Goal: Navigation & Orientation: Find specific page/section

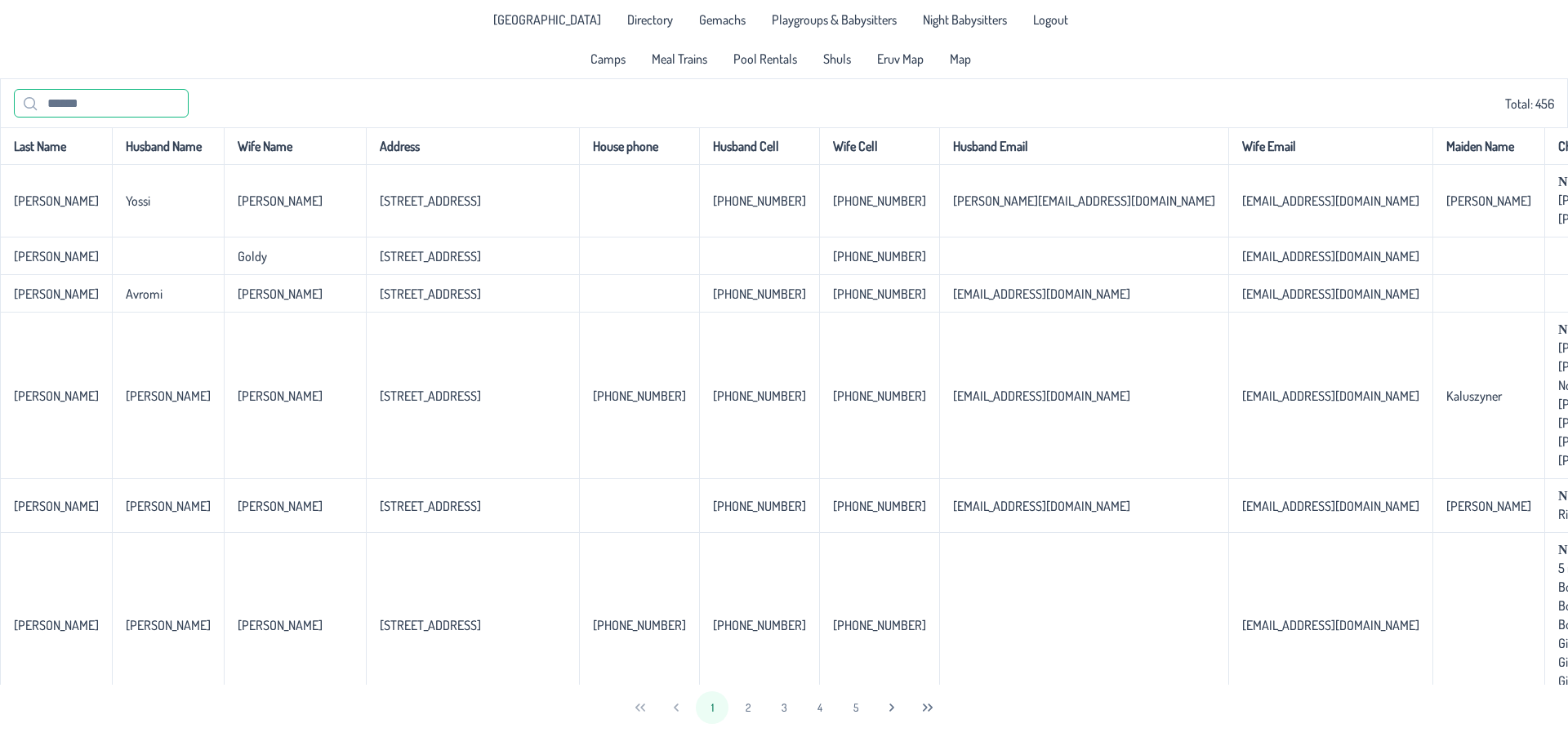
click at [91, 109] on input "text" at bounding box center [100, 103] width 175 height 29
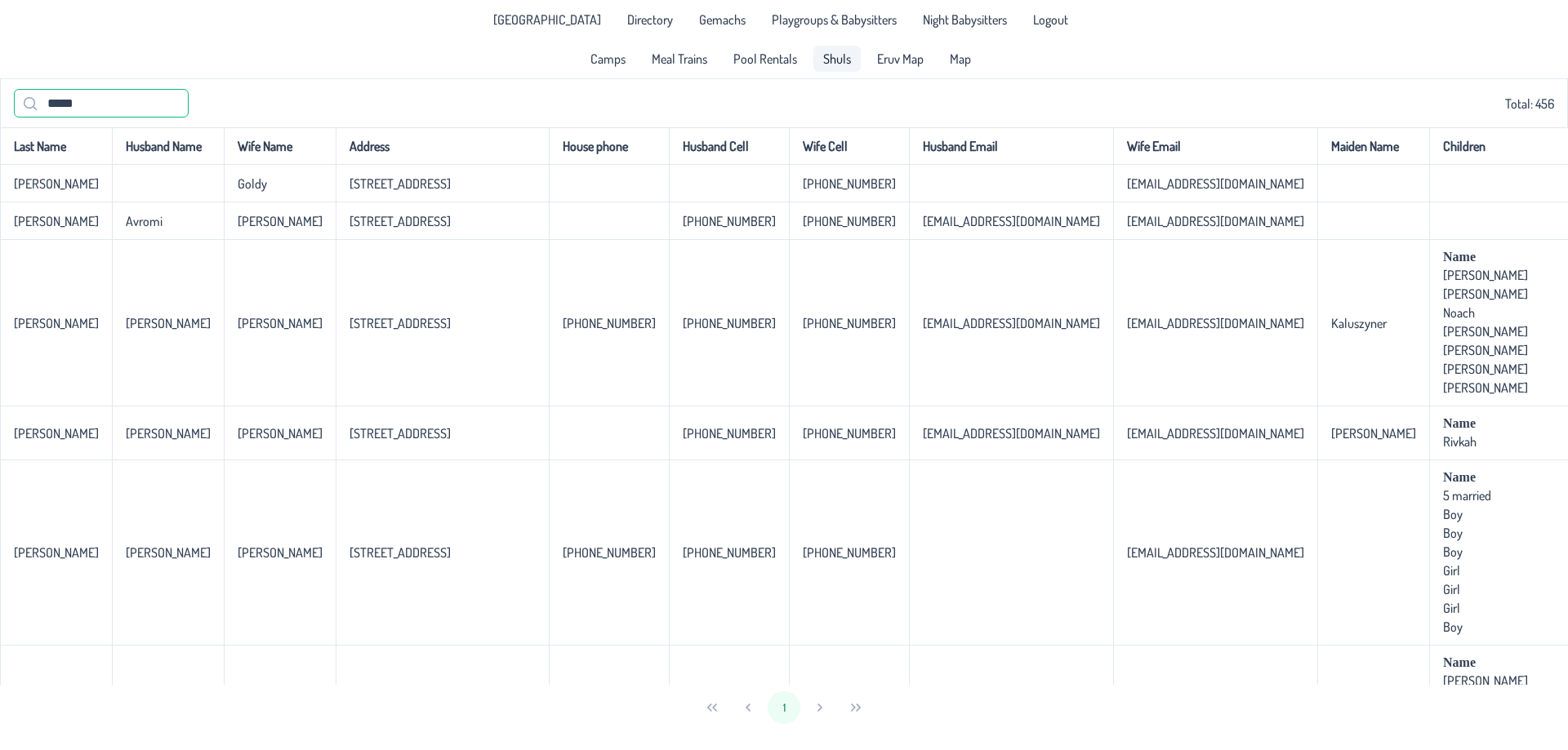
type input "*****"
click at [842, 61] on span "Shuls" at bounding box center [836, 58] width 28 height 13
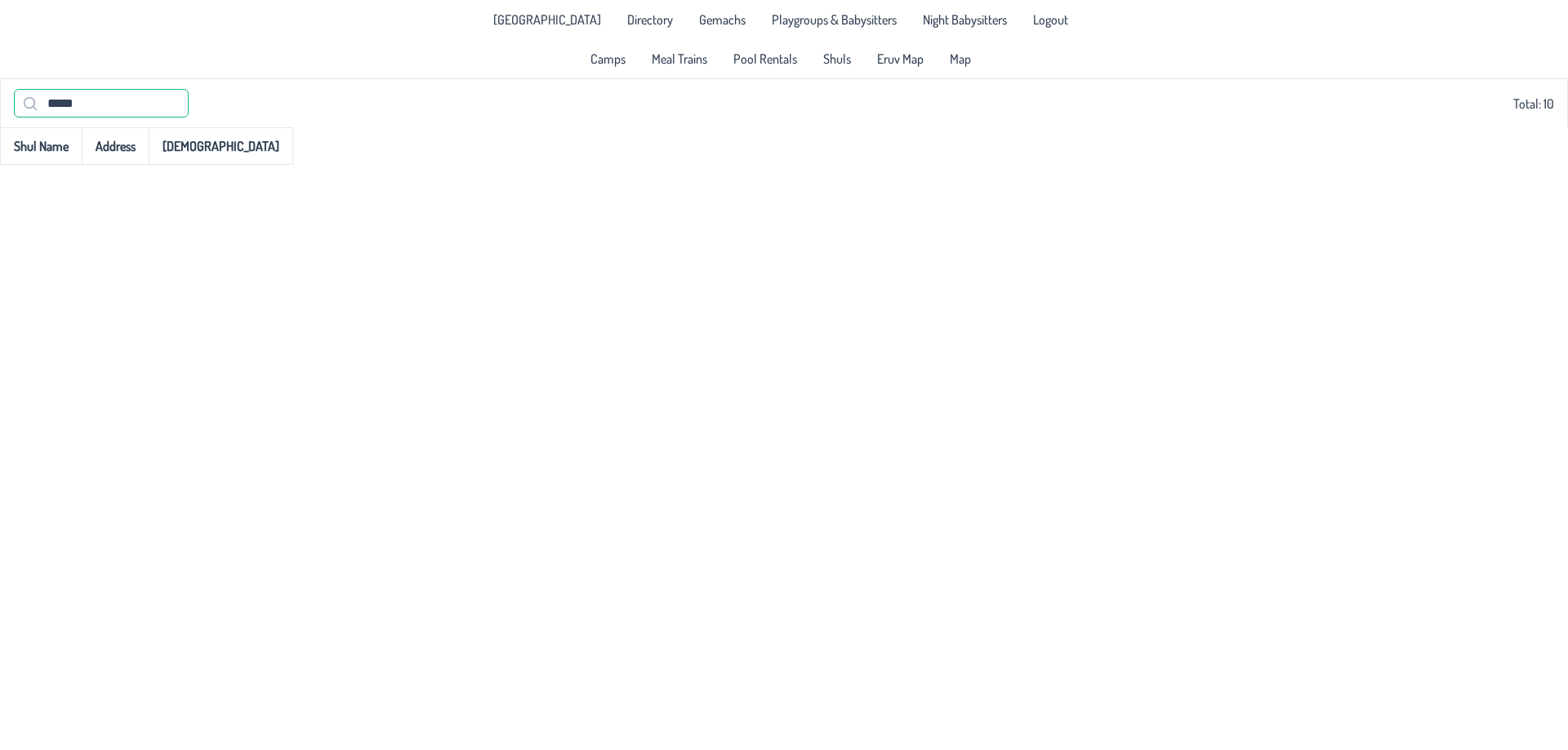
drag, startPoint x: 118, startPoint y: 108, endPoint x: 0, endPoint y: 108, distance: 118.0
click at [0, 108] on div "***** Total: 10" at bounding box center [784, 102] width 1568 height 49
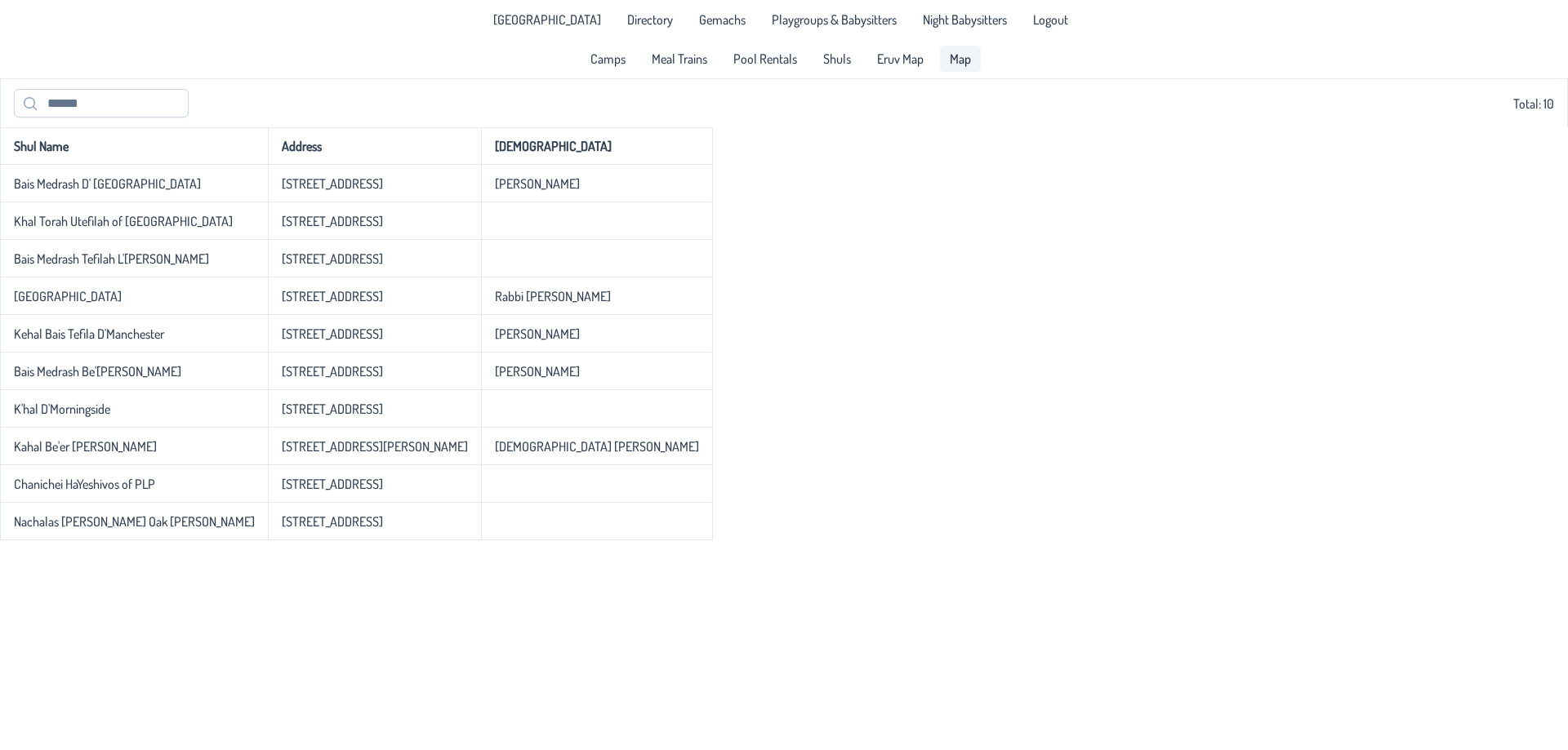
click at [953, 53] on span "Map" at bounding box center [961, 58] width 22 height 13
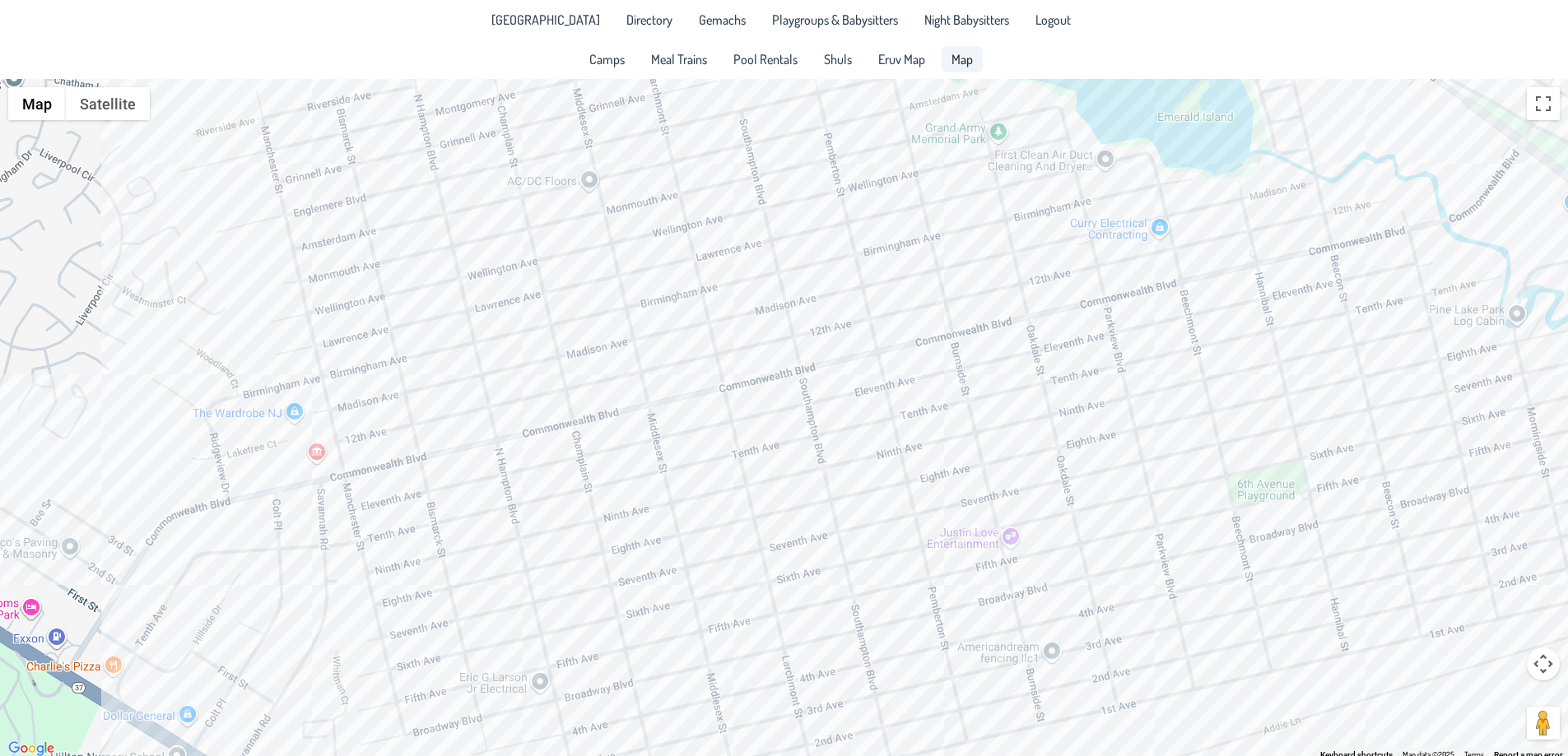
click at [875, 450] on div at bounding box center [784, 419] width 1568 height 681
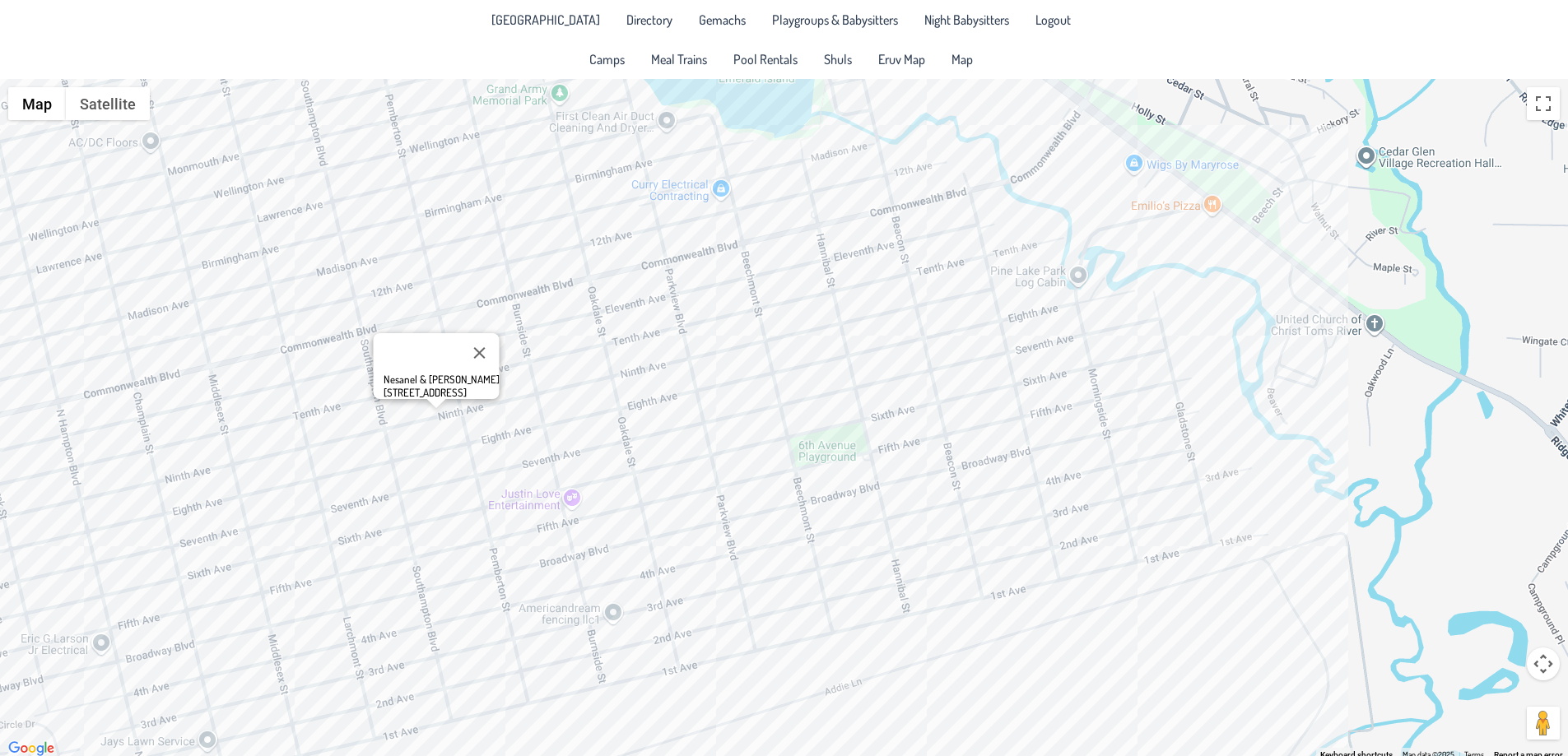
click at [1057, 504] on div "Nesanel & [PERSON_NAME] [STREET_ADDRESS]" at bounding box center [784, 419] width 1568 height 681
click at [669, 591] on div "[PERSON_NAME] & [PERSON_NAME] [STREET_ADDRESS]" at bounding box center [784, 419] width 1568 height 681
click at [727, 586] on div "[PERSON_NAME] & [PERSON_NAME] [STREET_ADDRESS]" at bounding box center [784, 419] width 1568 height 681
click at [783, 576] on div "[PERSON_NAME] & [PERSON_NAME] [STREET_ADDRESS]" at bounding box center [784, 419] width 1568 height 681
click at [726, 527] on button "Close" at bounding box center [733, 537] width 40 height 40
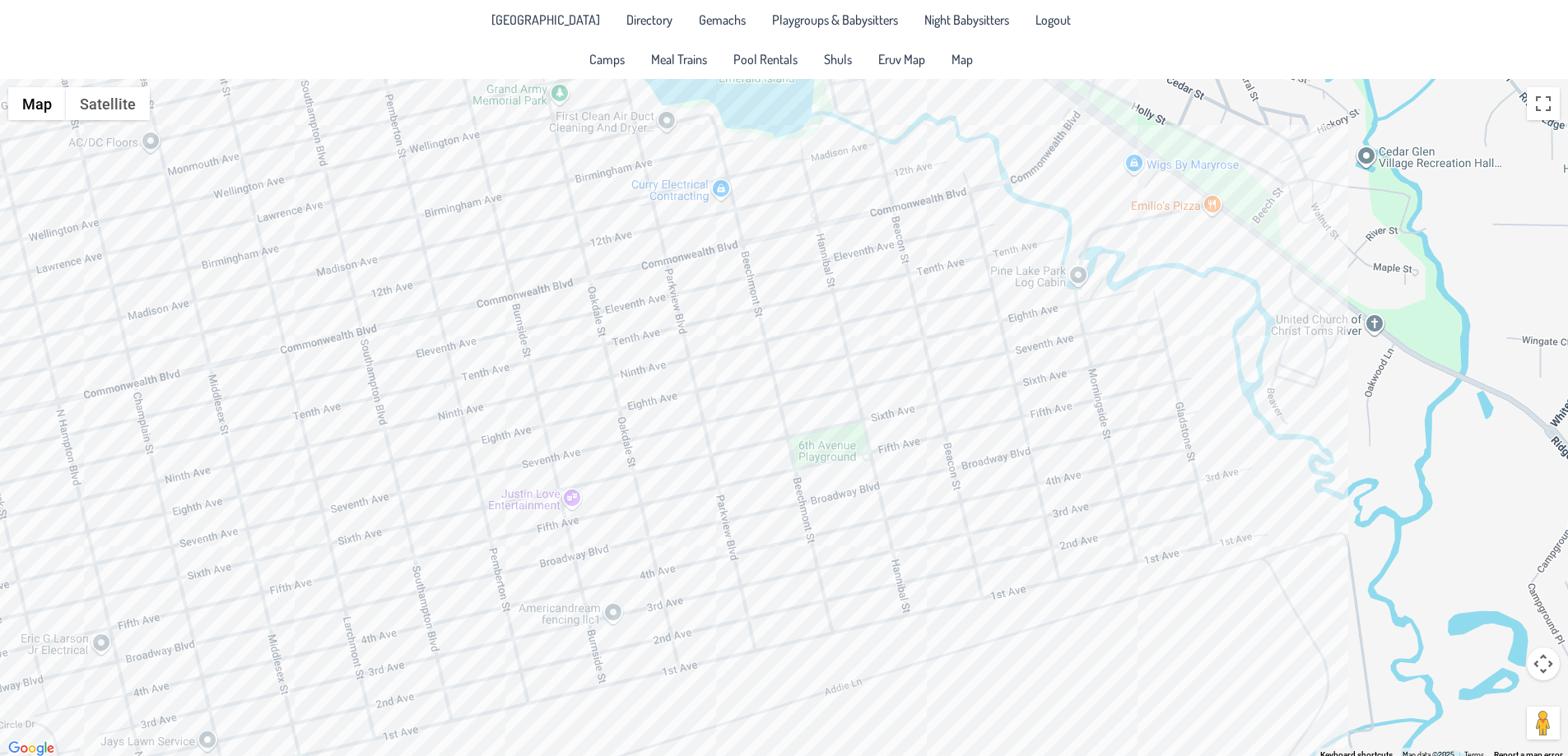
click at [723, 582] on div at bounding box center [784, 419] width 1568 height 681
click at [797, 548] on div "Shragie & [PERSON_NAME] [STREET_ADDRESS]" at bounding box center [784, 419] width 1568 height 681
click at [755, 514] on button "Close" at bounding box center [768, 525] width 40 height 40
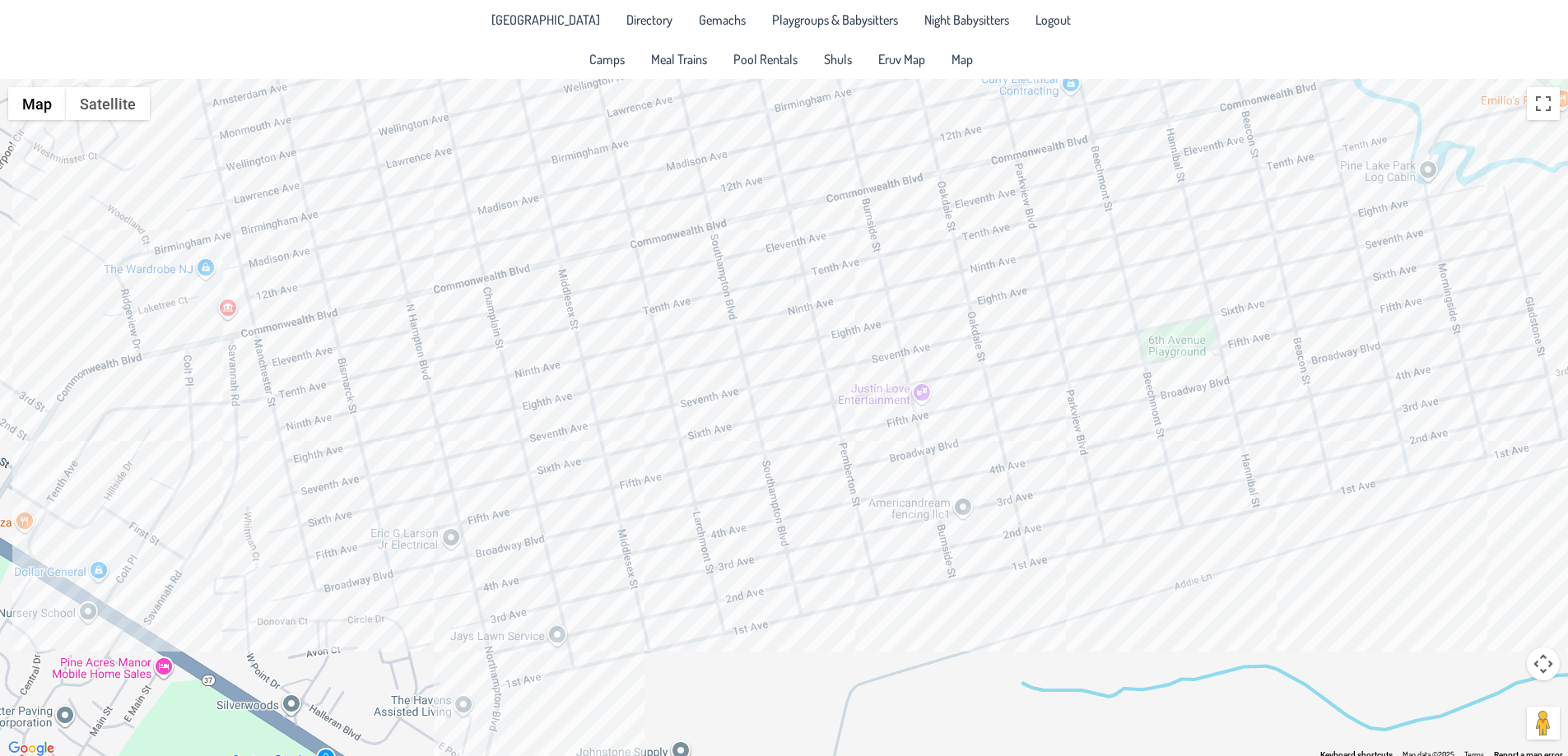
drag, startPoint x: 791, startPoint y: 653, endPoint x: 1141, endPoint y: 546, distance: 366.0
click at [1141, 546] on div at bounding box center [784, 419] width 1568 height 681
click at [892, 415] on div at bounding box center [784, 419] width 1568 height 681
click at [934, 347] on button "Close" at bounding box center [954, 358] width 40 height 40
click at [907, 409] on div at bounding box center [784, 419] width 1568 height 681
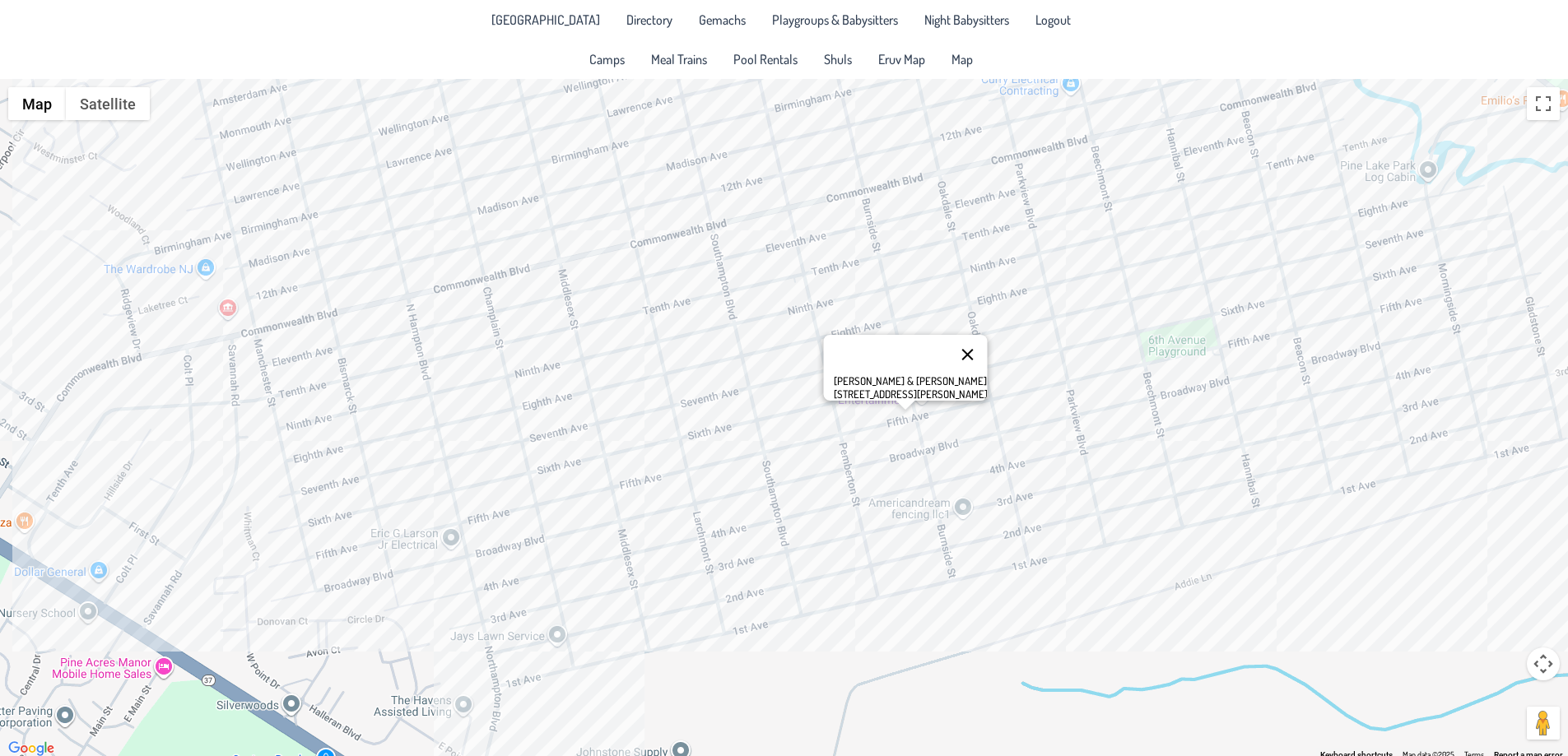
click at [950, 338] on button "Close" at bounding box center [967, 355] width 40 height 40
click at [761, 514] on div at bounding box center [784, 419] width 1568 height 681
click at [811, 440] on button "Close" at bounding box center [818, 457] width 40 height 40
click at [992, 579] on div at bounding box center [784, 419] width 1568 height 681
click at [1011, 580] on div "Avromi & [PERSON_NAME] [STREET_ADDRESS]" at bounding box center [784, 419] width 1568 height 681
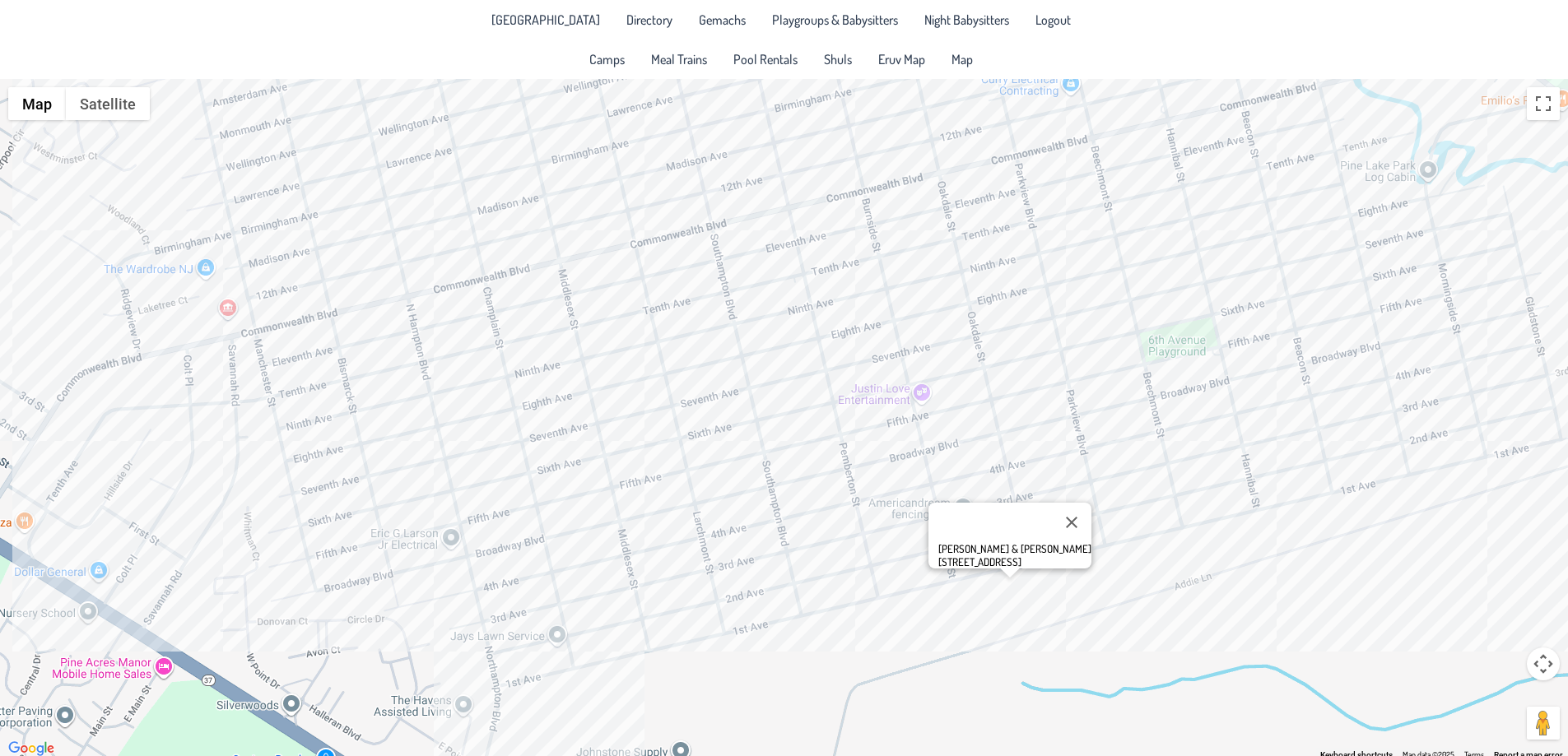
click at [1056, 572] on div "[PERSON_NAME] & [PERSON_NAME] [STREET_ADDRESS]" at bounding box center [784, 419] width 1568 height 681
click at [1194, 537] on div "Nussy & [PERSON_NAME] [STREET_ADDRESS]" at bounding box center [784, 419] width 1568 height 681
click at [1248, 533] on div "[PERSON_NAME] & [PERSON_NAME] [STREET_ADDRESS]" at bounding box center [784, 419] width 1568 height 681
click at [1246, 527] on div "[PERSON_NAME] & [PERSON_NAME] [STREET_ADDRESS]" at bounding box center [784, 419] width 1568 height 681
click at [1358, 498] on div "[PERSON_NAME] & [PERSON_NAME] [STREET_ADDRESS]" at bounding box center [784, 419] width 1568 height 681
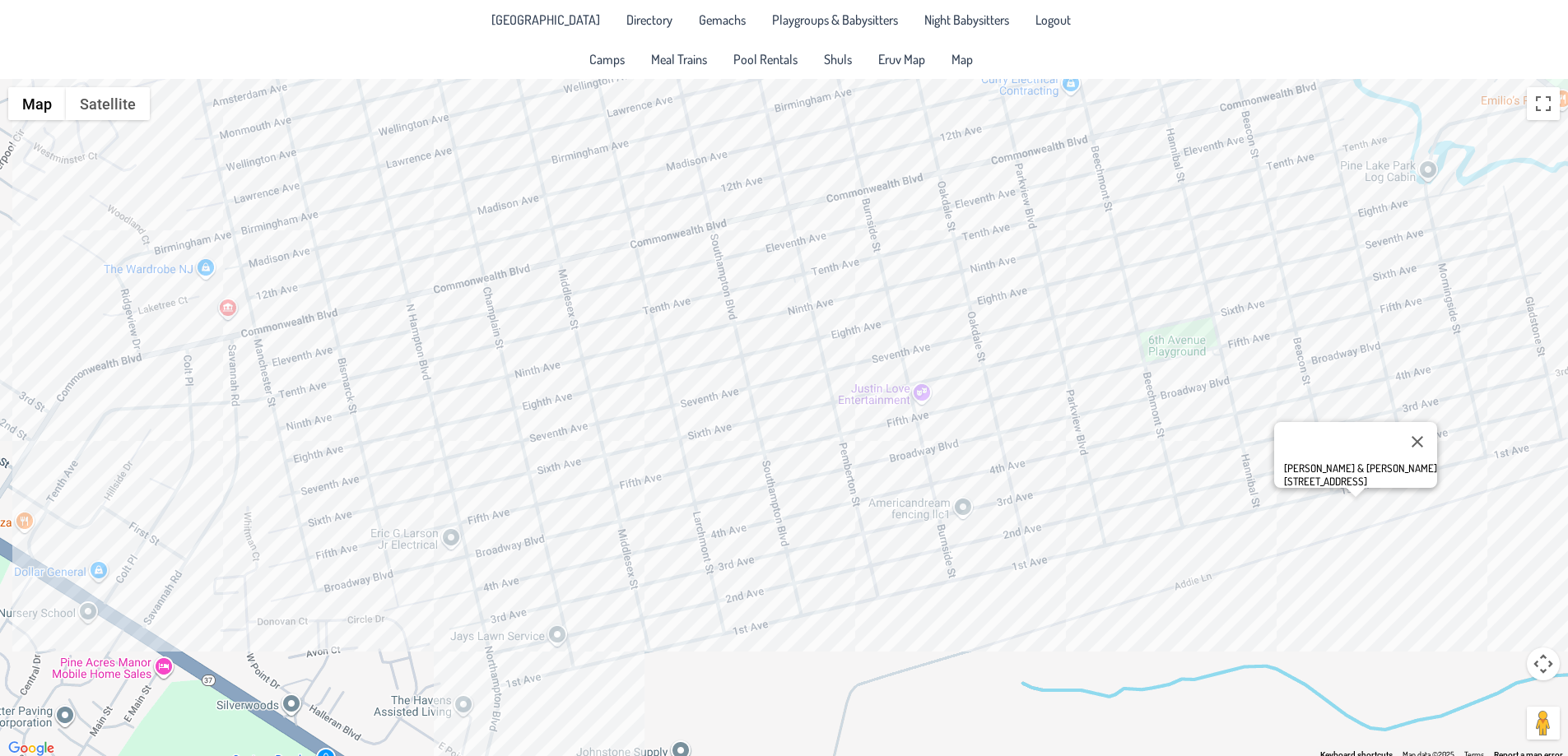
click at [1311, 496] on div "[PERSON_NAME] & [PERSON_NAME] [STREET_ADDRESS]" at bounding box center [784, 419] width 1568 height 681
click at [1311, 492] on div "[PERSON_NAME] & [PERSON_NAME] [STREET_ADDRESS]" at bounding box center [784, 419] width 1568 height 681
click at [1432, 478] on div "[PERSON_NAME] & [PERSON_NAME] [STREET_ADDRESS]" at bounding box center [784, 419] width 1568 height 681
click at [1352, 469] on div "[PERSON_NAME] & [PERSON_NAME] [STREET_ADDRESS]" at bounding box center [784, 419] width 1568 height 681
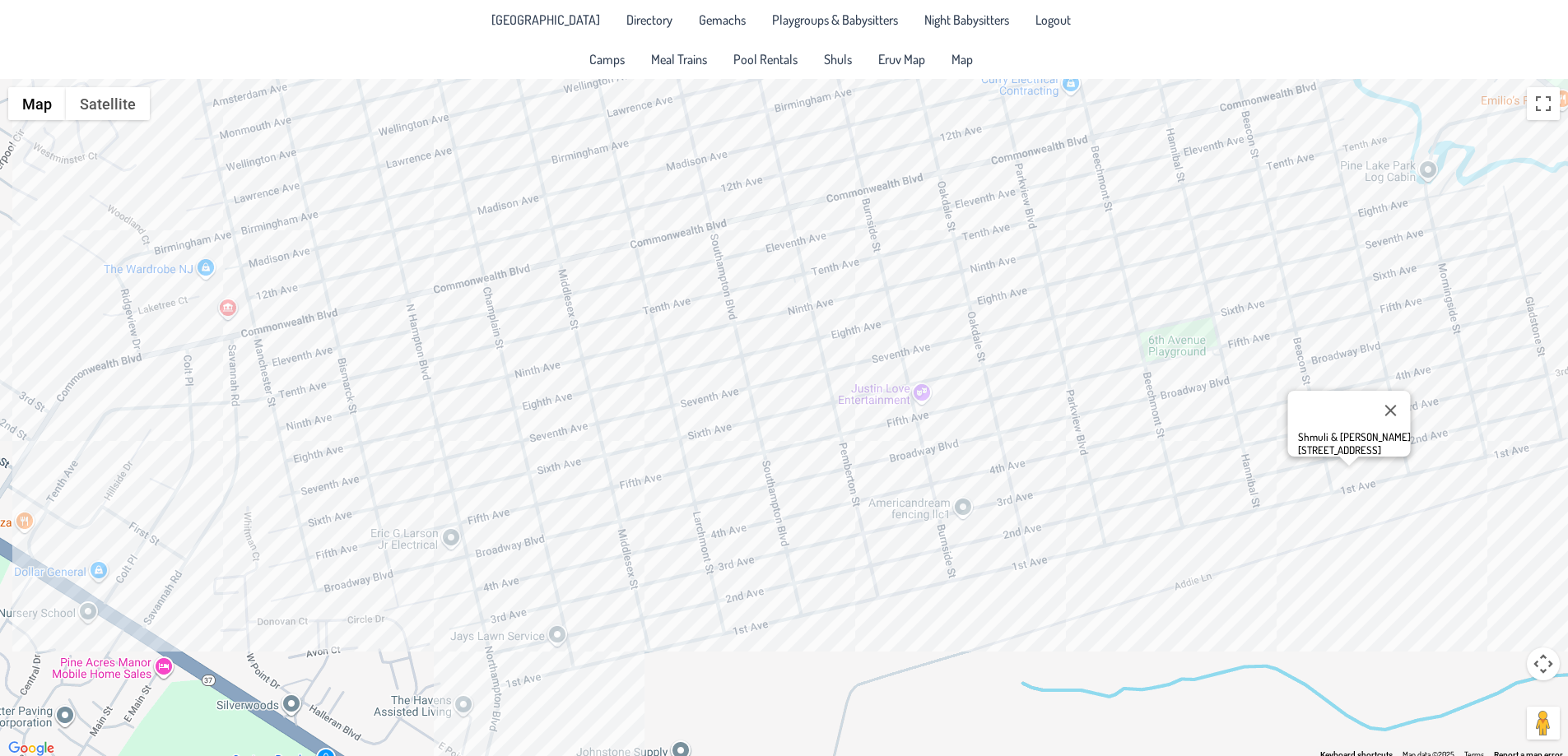
click at [1427, 431] on div "Shmuli & [PERSON_NAME] [STREET_ADDRESS]" at bounding box center [784, 419] width 1568 height 681
click at [1407, 433] on div "[PERSON_NAME] & [PERSON_NAME] [STREET_ADDRESS]" at bounding box center [784, 419] width 1568 height 681
click at [1482, 419] on div "[PERSON_NAME] & [PERSON_NAME] [STREET_ADDRESS]" at bounding box center [784, 419] width 1568 height 681
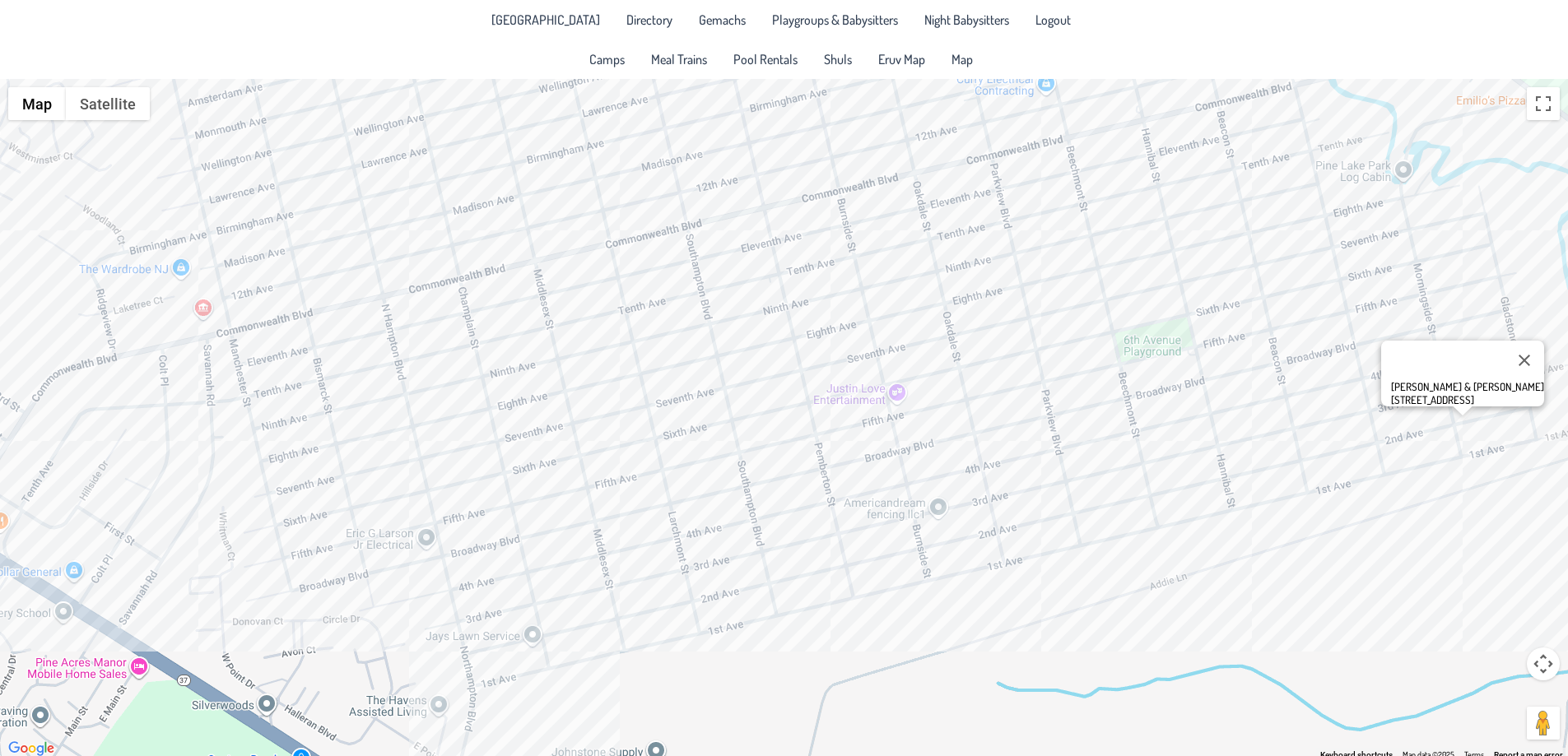
click at [1489, 440] on div "[PERSON_NAME] & [PERSON_NAME] [STREET_ADDRESS]" at bounding box center [784, 419] width 1568 height 681
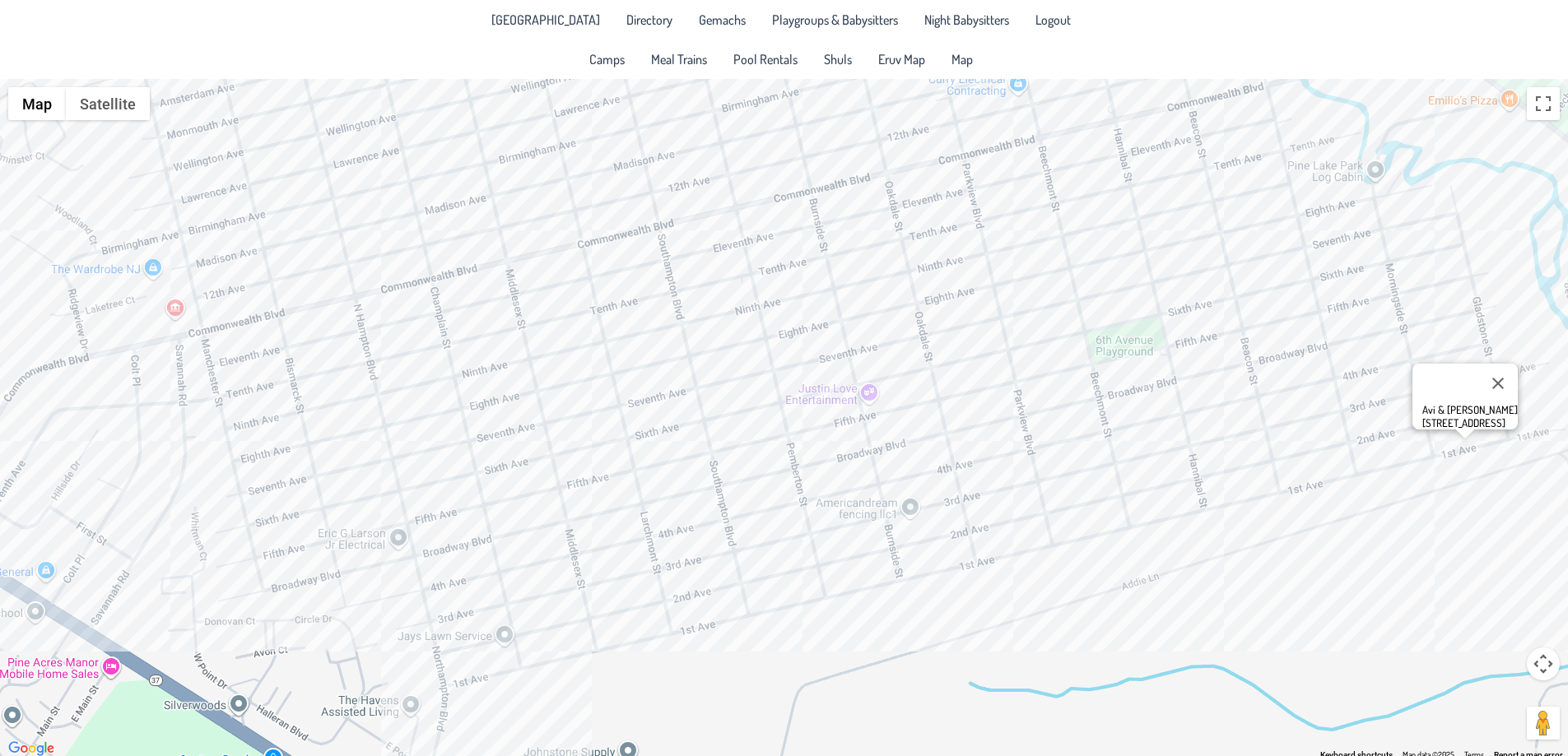
click at [1489, 454] on div "Avi & [PERSON_NAME] [STREET_ADDRESS]" at bounding box center [784, 419] width 1568 height 681
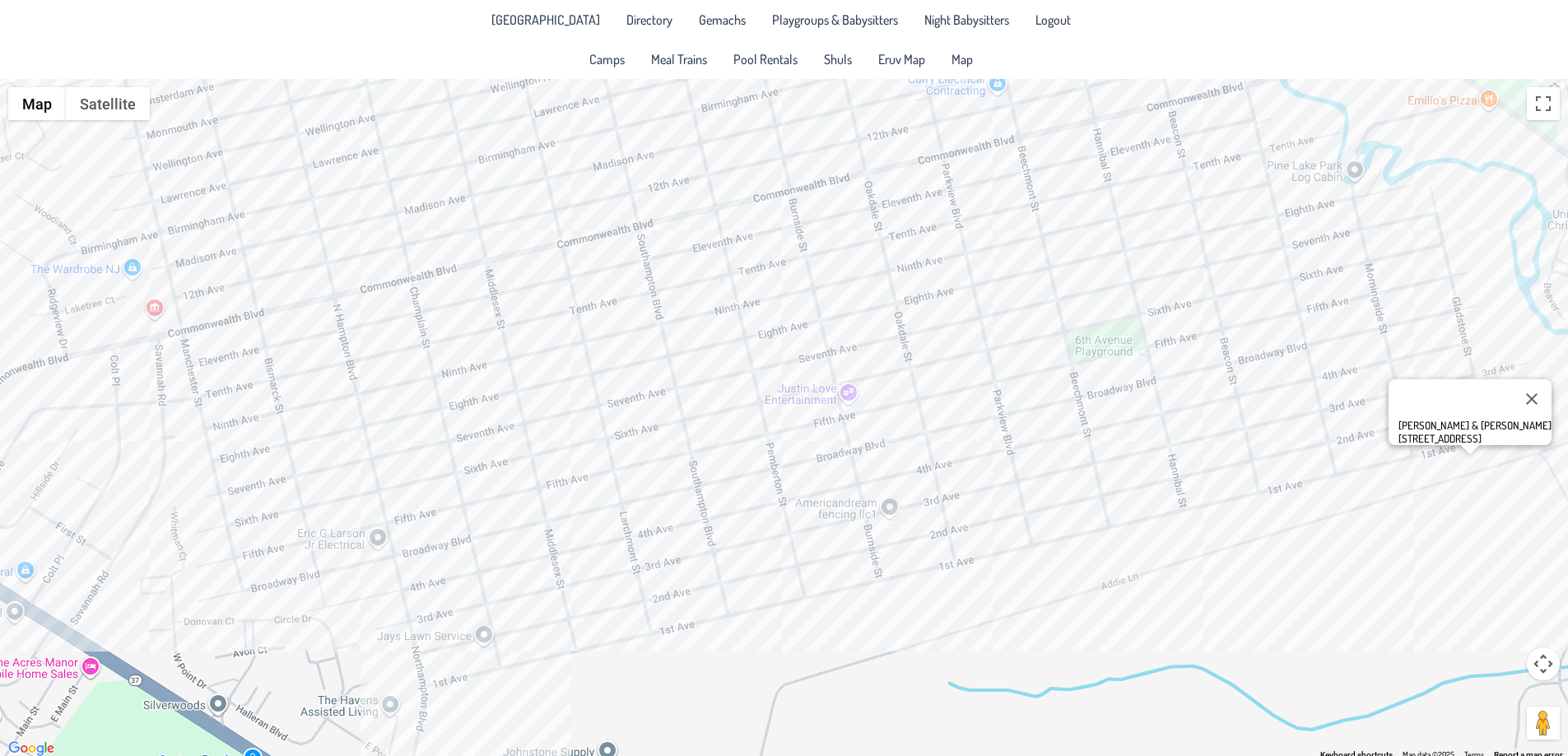
click at [1409, 351] on div "[PERSON_NAME] & [PERSON_NAME] [STREET_ADDRESS]" at bounding box center [784, 419] width 1568 height 681
click at [1426, 381] on div "Rephael & [PERSON_NAME] [STREET_ADDRESS]" at bounding box center [784, 419] width 1568 height 681
click at [1435, 400] on div "Yonah & [PERSON_NAME] [STREET_ADDRESS]" at bounding box center [784, 419] width 1568 height 681
click at [1466, 398] on div "[PERSON_NAME] & [PERSON_NAME] [STREET_ADDRESS]" at bounding box center [784, 419] width 1568 height 681
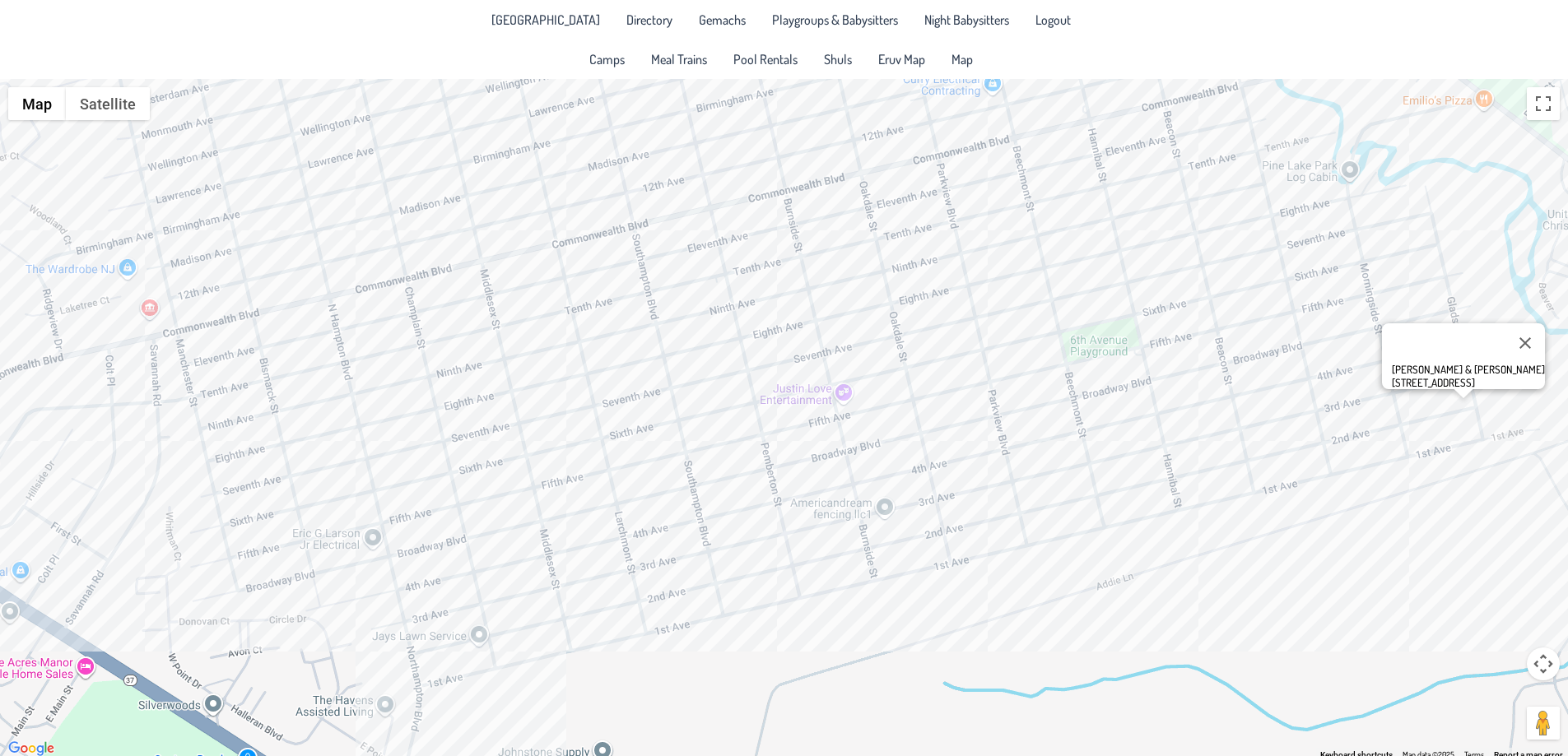
click at [1461, 419] on div "[PERSON_NAME] & [PERSON_NAME] [STREET_ADDRESS]" at bounding box center [784, 419] width 1568 height 681
click at [1466, 434] on div "Yosi & [PERSON_NAME] [STREET_ADDRESS]" at bounding box center [784, 419] width 1568 height 681
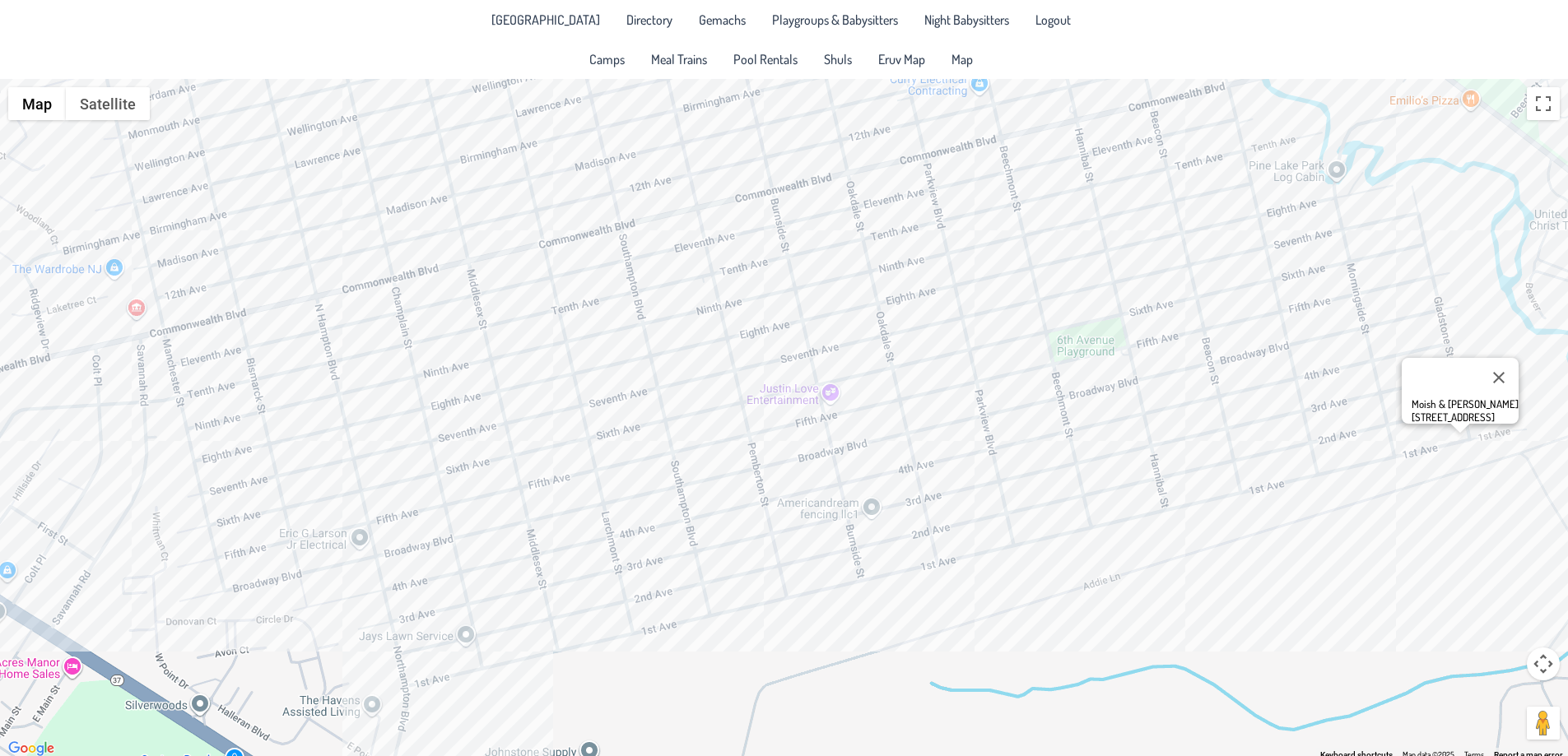
click at [1441, 434] on div "Moish & [PERSON_NAME] [STREET_ADDRESS]" at bounding box center [784, 419] width 1568 height 681
click at [1319, 243] on div "Shmulie & [PERSON_NAME] [STREET_ADDRESS]" at bounding box center [784, 419] width 1568 height 681
click at [1255, 266] on div "Avromi & [PERSON_NAME] [STREET_ADDRESS]" at bounding box center [784, 419] width 1568 height 681
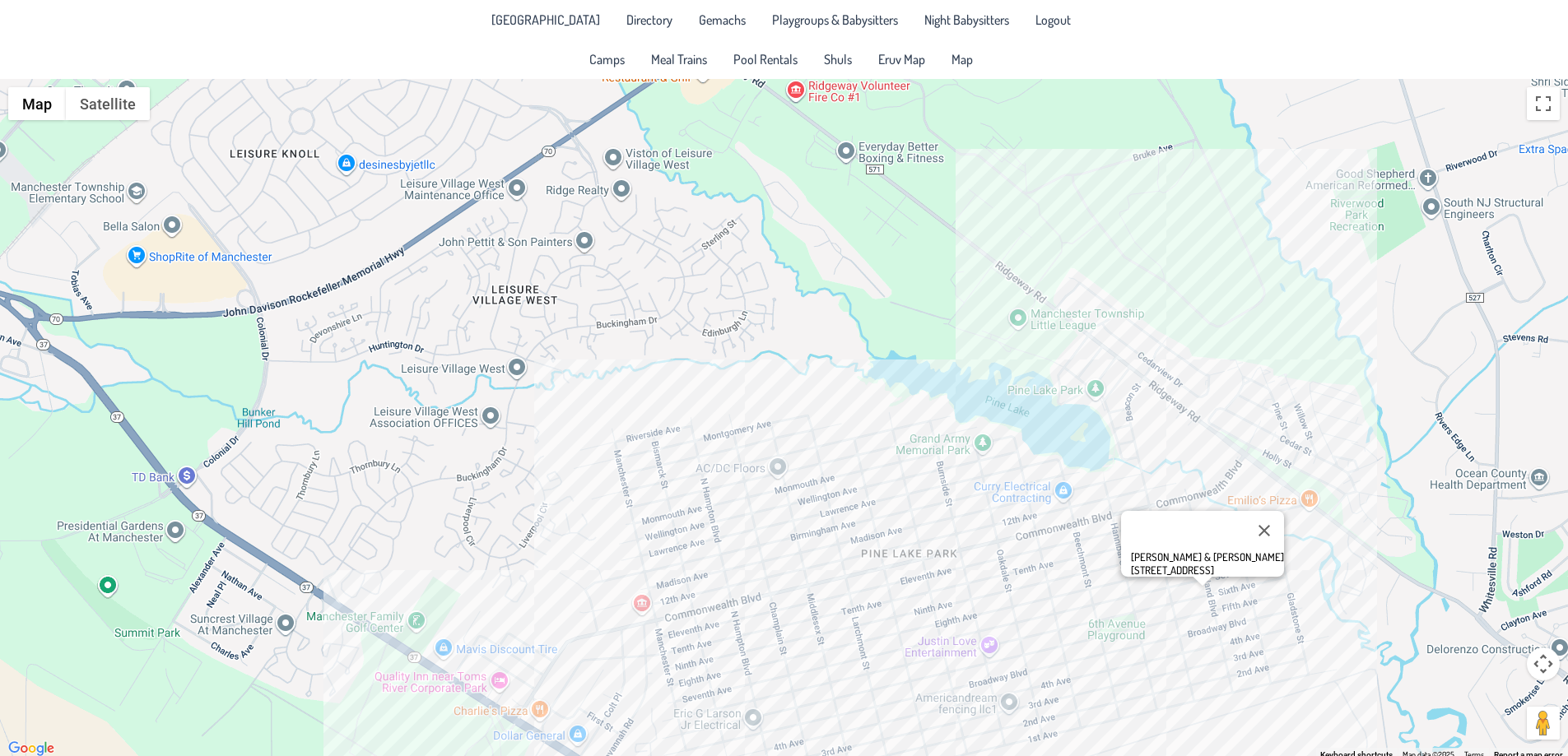
drag, startPoint x: 1266, startPoint y: 294, endPoint x: 1370, endPoint y: 557, distance: 282.8
click at [1370, 557] on div "[PERSON_NAME] & [PERSON_NAME] [STREET_ADDRESS]" at bounding box center [784, 419] width 1568 height 681
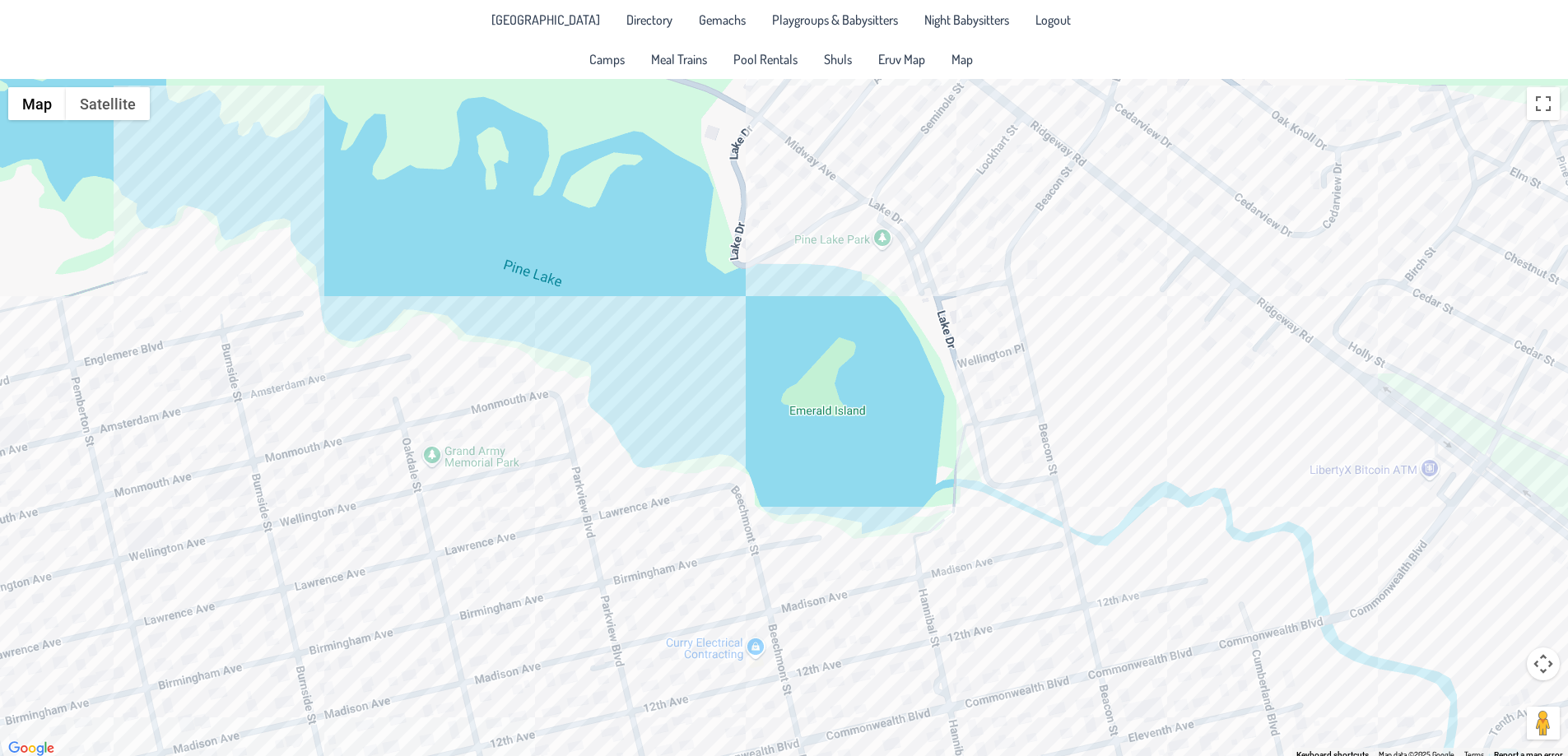
click at [1027, 194] on div "[PERSON_NAME] & [PERSON_NAME] [STREET_ADDRESS]" at bounding box center [784, 419] width 1568 height 681
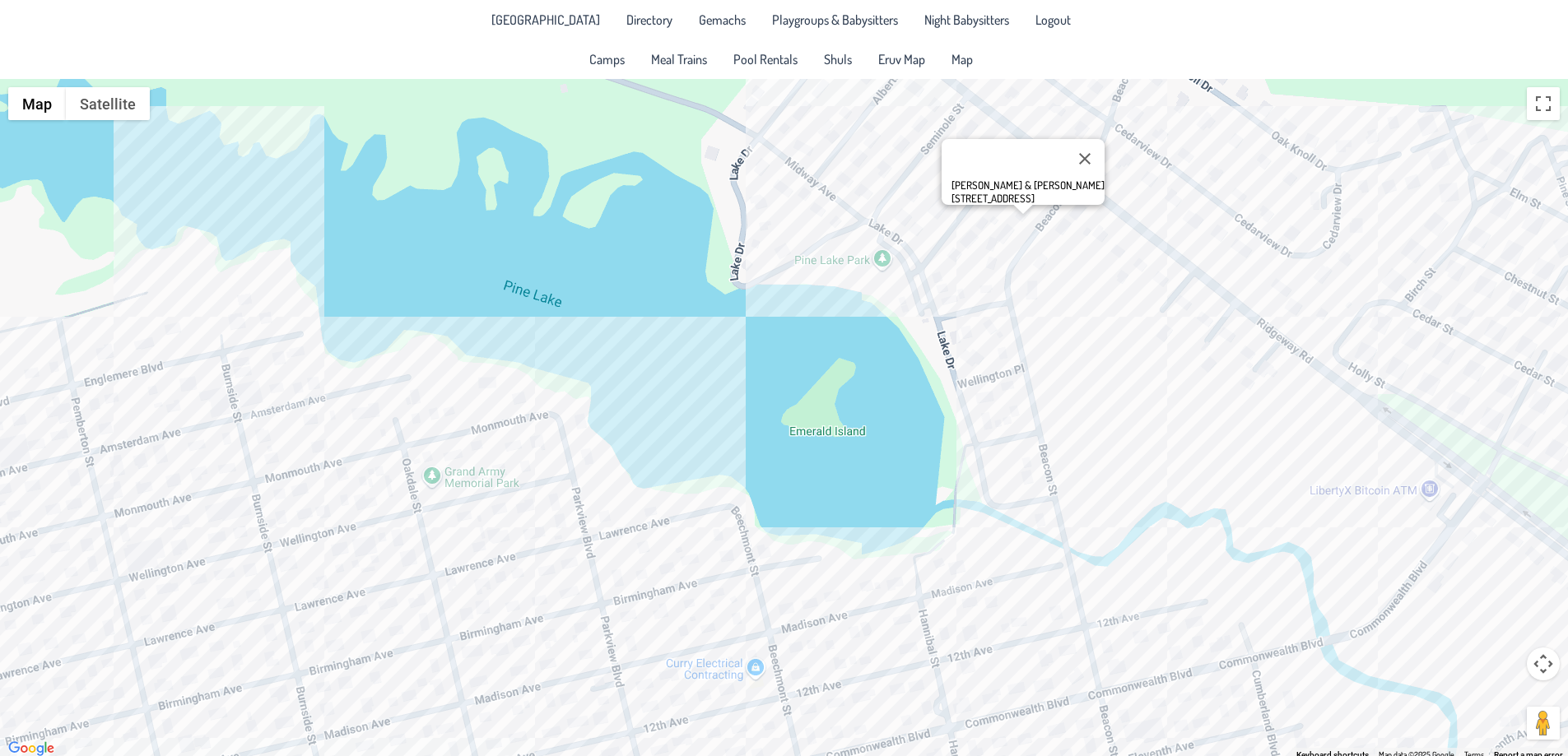
click at [1010, 227] on div "[PERSON_NAME] & [PERSON_NAME] [STREET_ADDRESS]" at bounding box center [784, 419] width 1568 height 681
click at [970, 240] on div "[PERSON_NAME] & [PERSON_NAME] [STREET_ADDRESS]" at bounding box center [784, 419] width 1568 height 681
click at [955, 258] on div "Elazar & [PERSON_NAME] [STREET_ADDRESS][PERSON_NAME]" at bounding box center [784, 419] width 1568 height 681
click at [1014, 425] on div "[PERSON_NAME] & [PERSON_NAME] [STREET_ADDRESS][PERSON_NAME]" at bounding box center [784, 419] width 1568 height 681
click at [1013, 413] on div "[PERSON_NAME] & [PERSON_NAME] [STREET_ADDRESS][PERSON_NAME]" at bounding box center [784, 419] width 1568 height 681
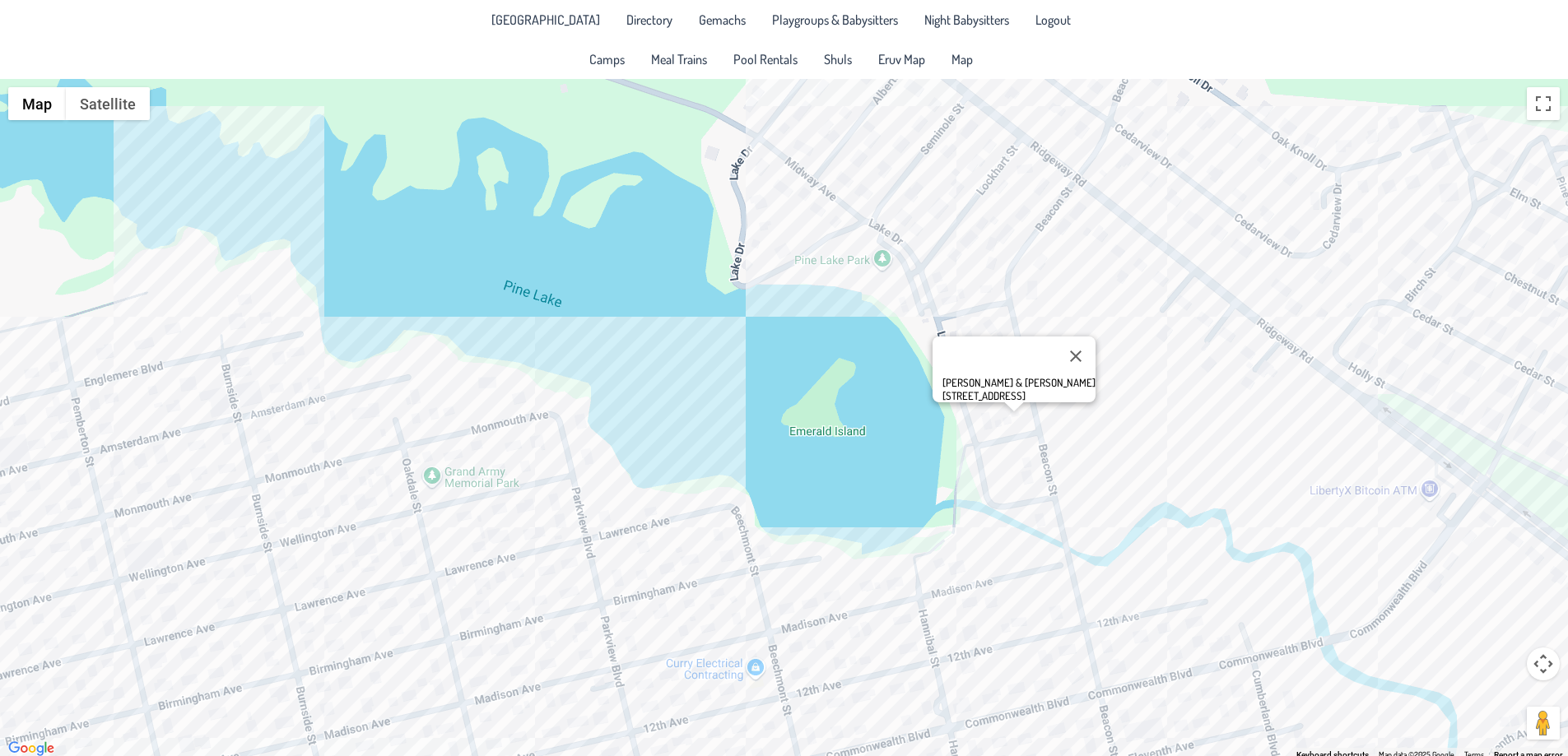
click at [906, 143] on div "[PERSON_NAME] & [PERSON_NAME] [STREET_ADDRESS]" at bounding box center [784, 419] width 1568 height 681
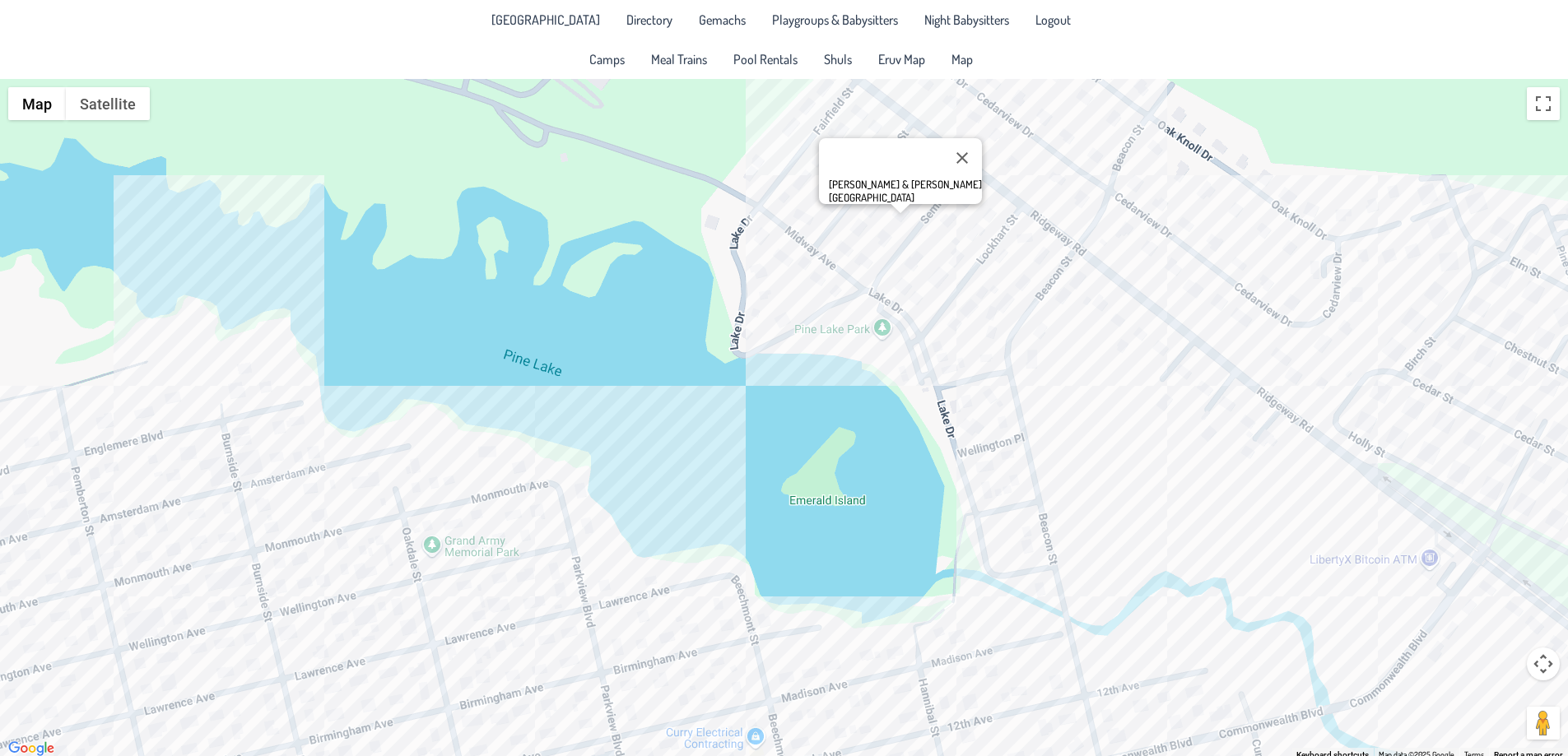
click at [1147, 246] on div "[PERSON_NAME] & [PERSON_NAME] [GEOGRAPHIC_DATA]" at bounding box center [784, 419] width 1568 height 681
click at [940, 169] on div "[PERSON_NAME] & [PERSON_NAME] [STREET_ADDRESS]" at bounding box center [784, 419] width 1568 height 681
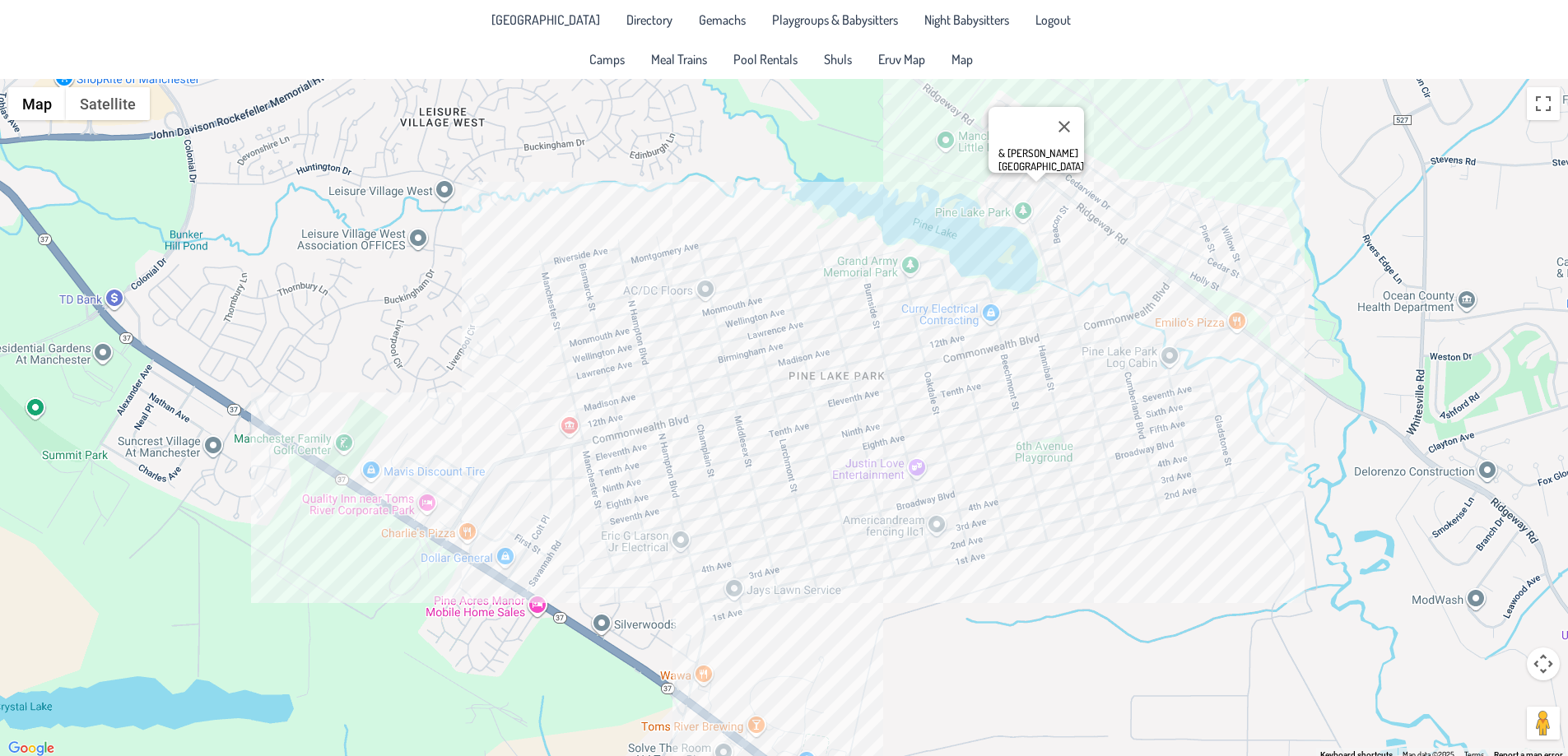
drag, startPoint x: 541, startPoint y: 487, endPoint x: 751, endPoint y: 306, distance: 277.2
click at [751, 306] on div "& [PERSON_NAME] [GEOGRAPHIC_DATA]" at bounding box center [784, 419] width 1568 height 681
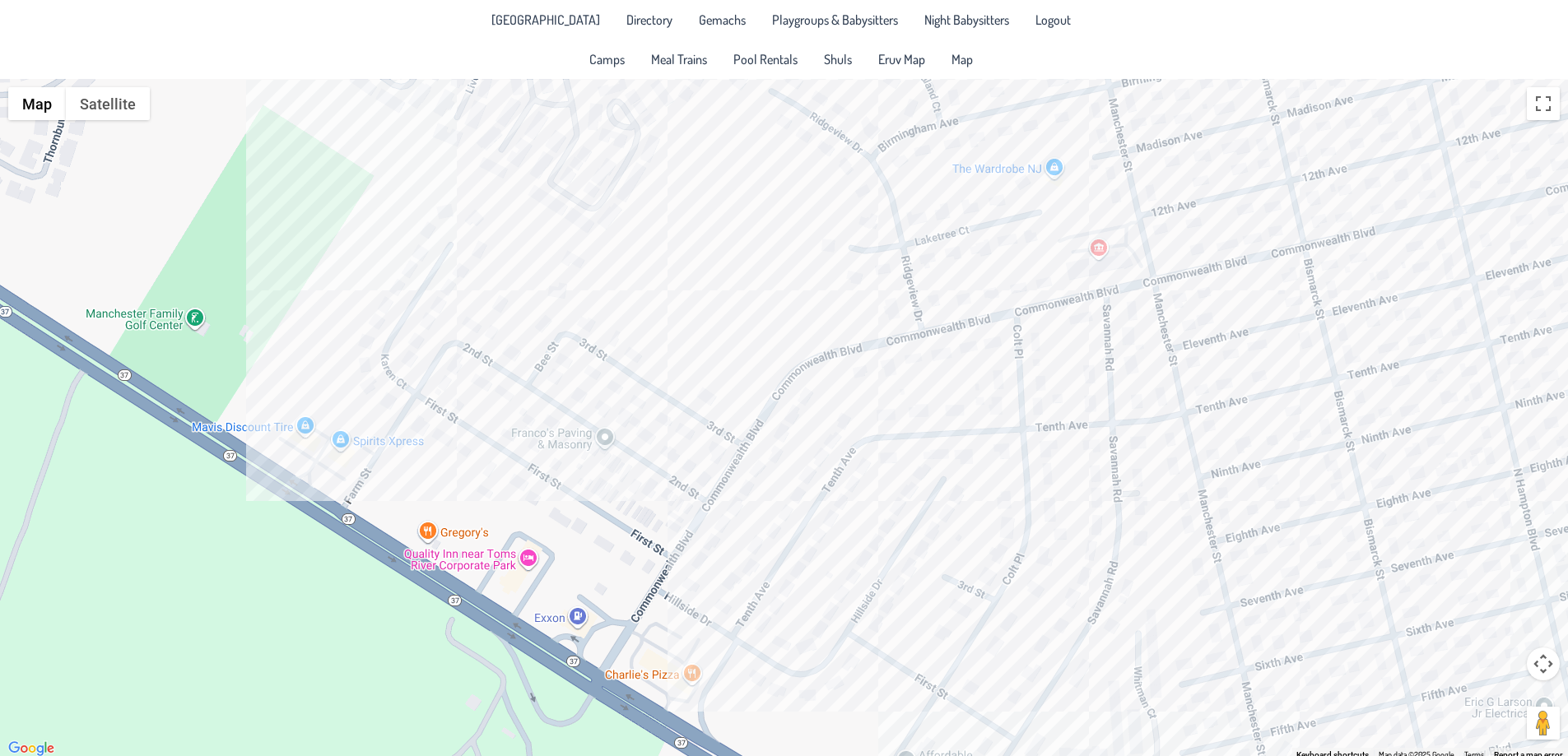
click at [415, 350] on div "& [PERSON_NAME] [GEOGRAPHIC_DATA]" at bounding box center [784, 419] width 1568 height 681
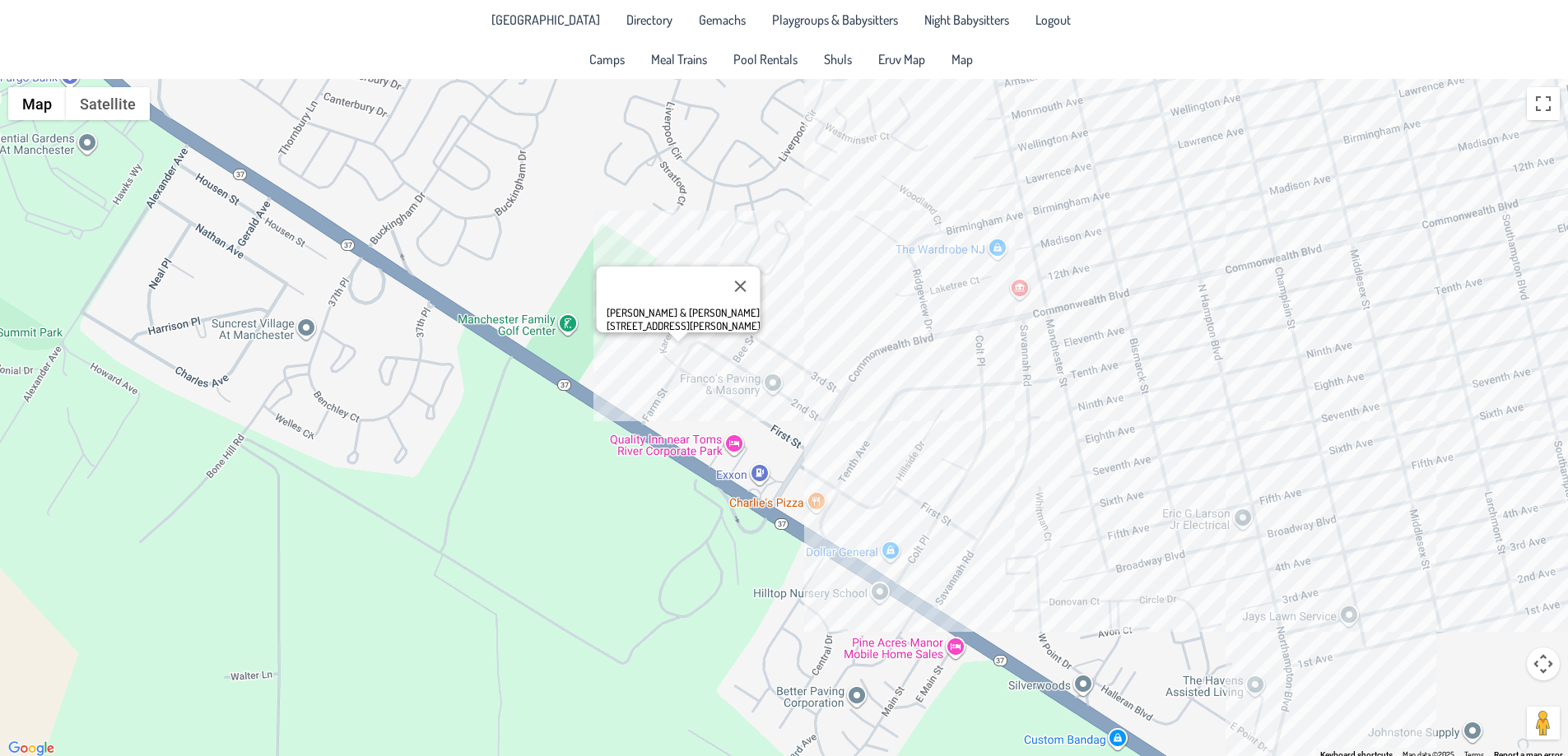
click at [657, 352] on div "[PERSON_NAME] & [PERSON_NAME] [STREET_ADDRESS][PERSON_NAME]" at bounding box center [784, 419] width 1568 height 681
click at [727, 282] on button "Close" at bounding box center [714, 298] width 40 height 40
click at [713, 300] on div at bounding box center [784, 419] width 1568 height 681
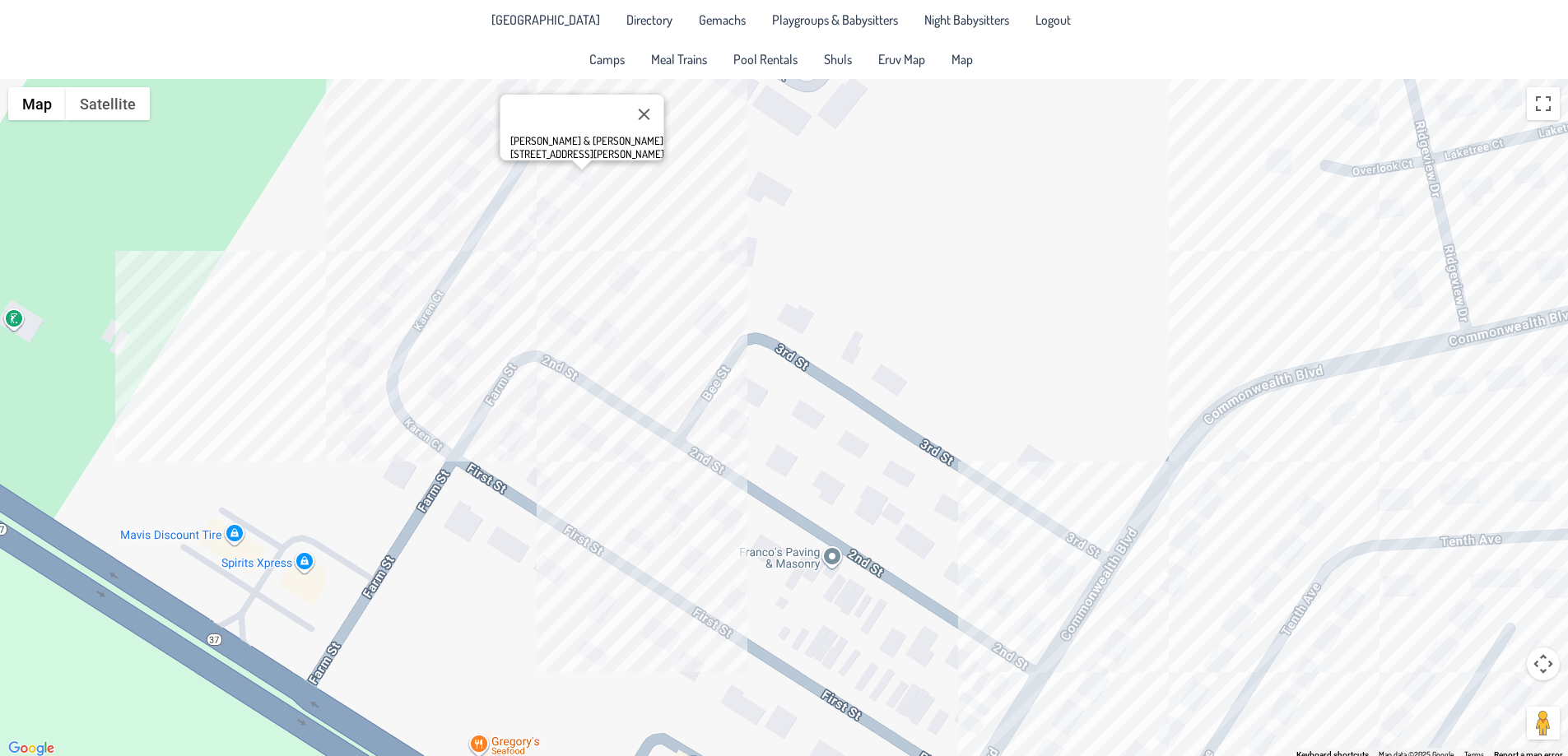
drag, startPoint x: 619, startPoint y: 255, endPoint x: 727, endPoint y: 310, distance: 121.2
click at [727, 310] on div "[PERSON_NAME] & [PERSON_NAME] [STREET_ADDRESS][PERSON_NAME]" at bounding box center [784, 419] width 1568 height 681
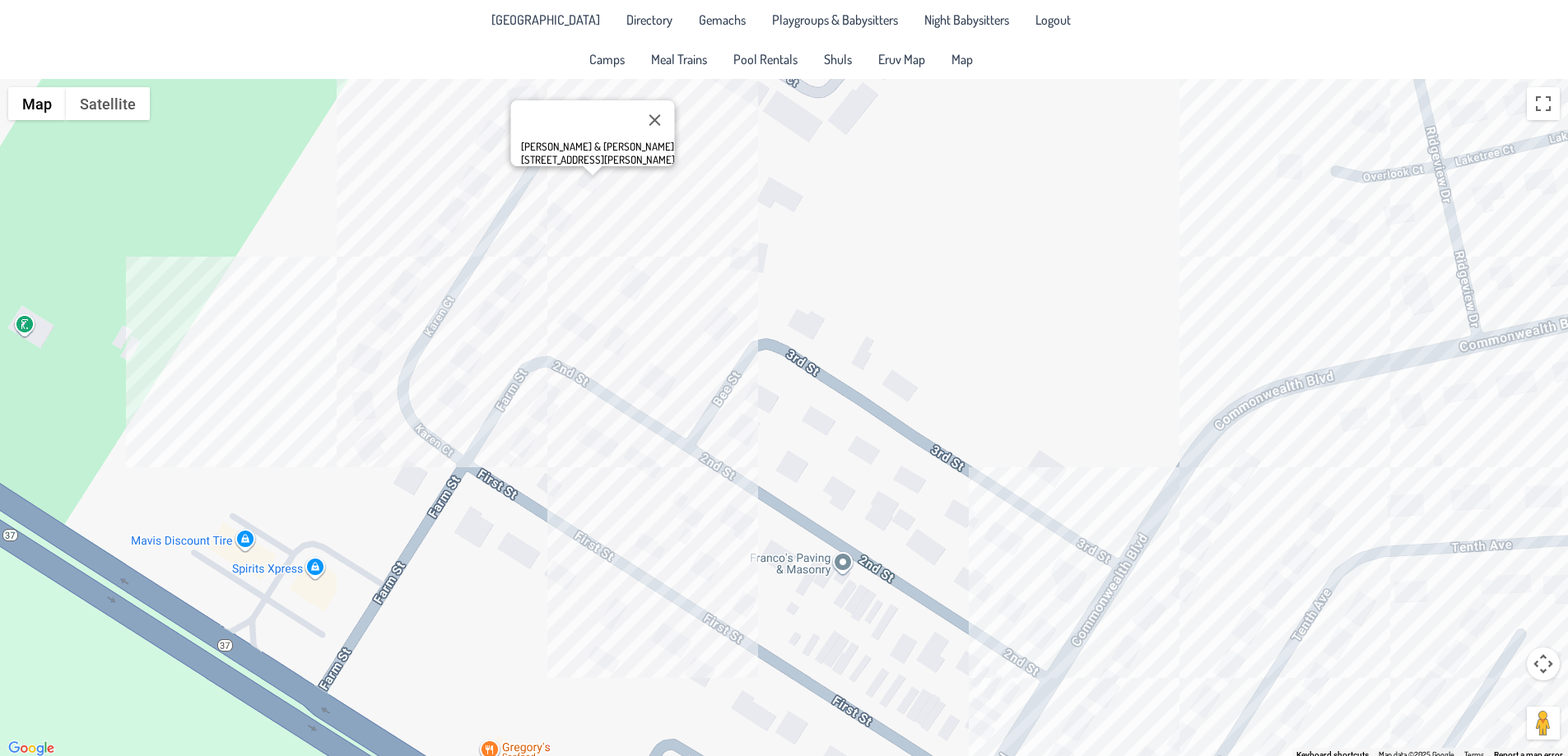
click at [543, 246] on div "[PERSON_NAME] & [PERSON_NAME] [STREET_ADDRESS][PERSON_NAME]" at bounding box center [784, 419] width 1568 height 681
click at [524, 287] on div "Shabsi & [PERSON_NAME] [STREET_ADDRESS][PERSON_NAME]" at bounding box center [784, 419] width 1568 height 681
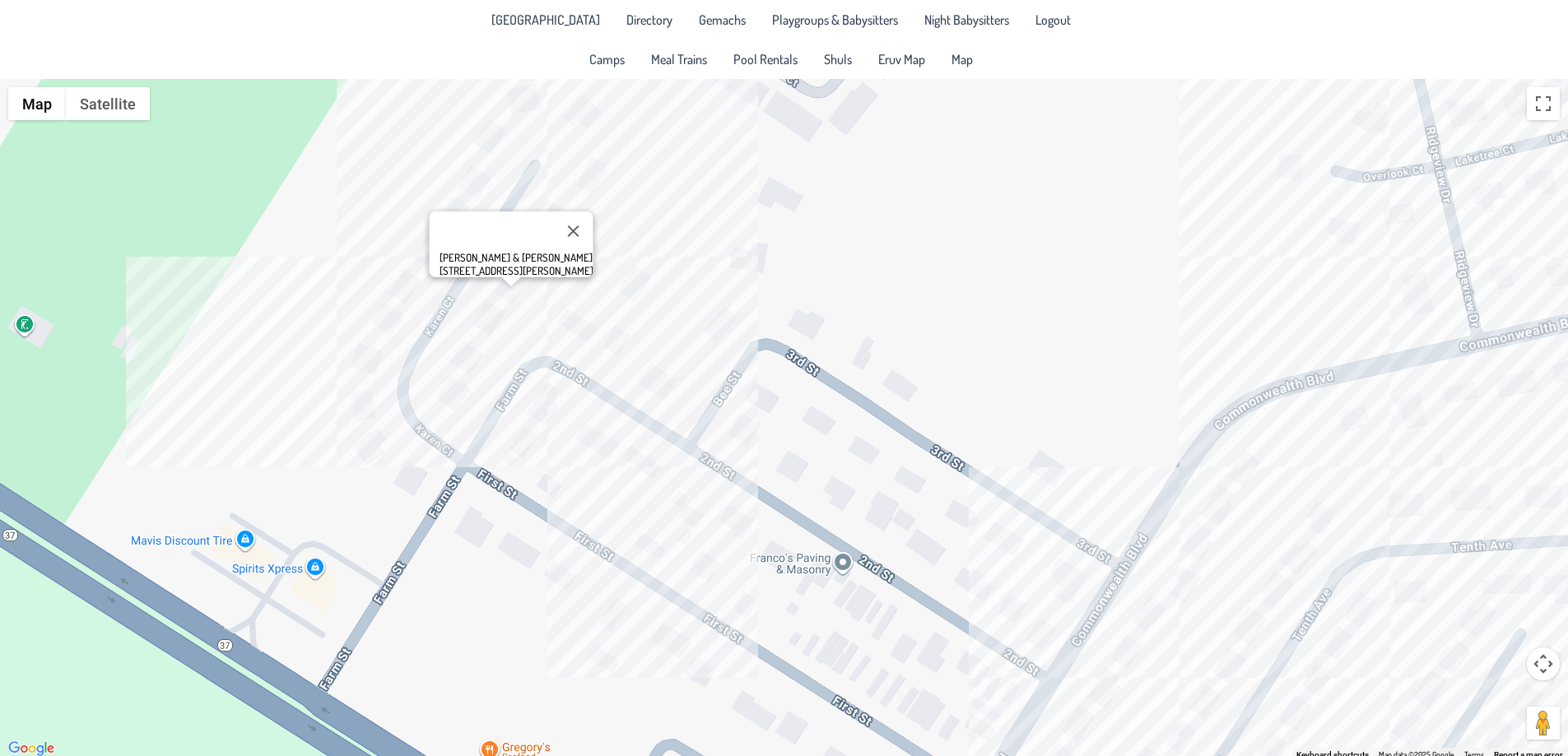
click at [502, 321] on div "[PERSON_NAME] & [PERSON_NAME] [STREET_ADDRESS][PERSON_NAME]" at bounding box center [784, 419] width 1568 height 681
click at [423, 227] on div "[PERSON_NAME] & [PERSON_NAME] [STREET_ADDRESS][PERSON_NAME]" at bounding box center [784, 419] width 1568 height 681
click at [523, 114] on div "Levi & [PERSON_NAME] [STREET_ADDRESS][PERSON_NAME]" at bounding box center [784, 419] width 1568 height 681
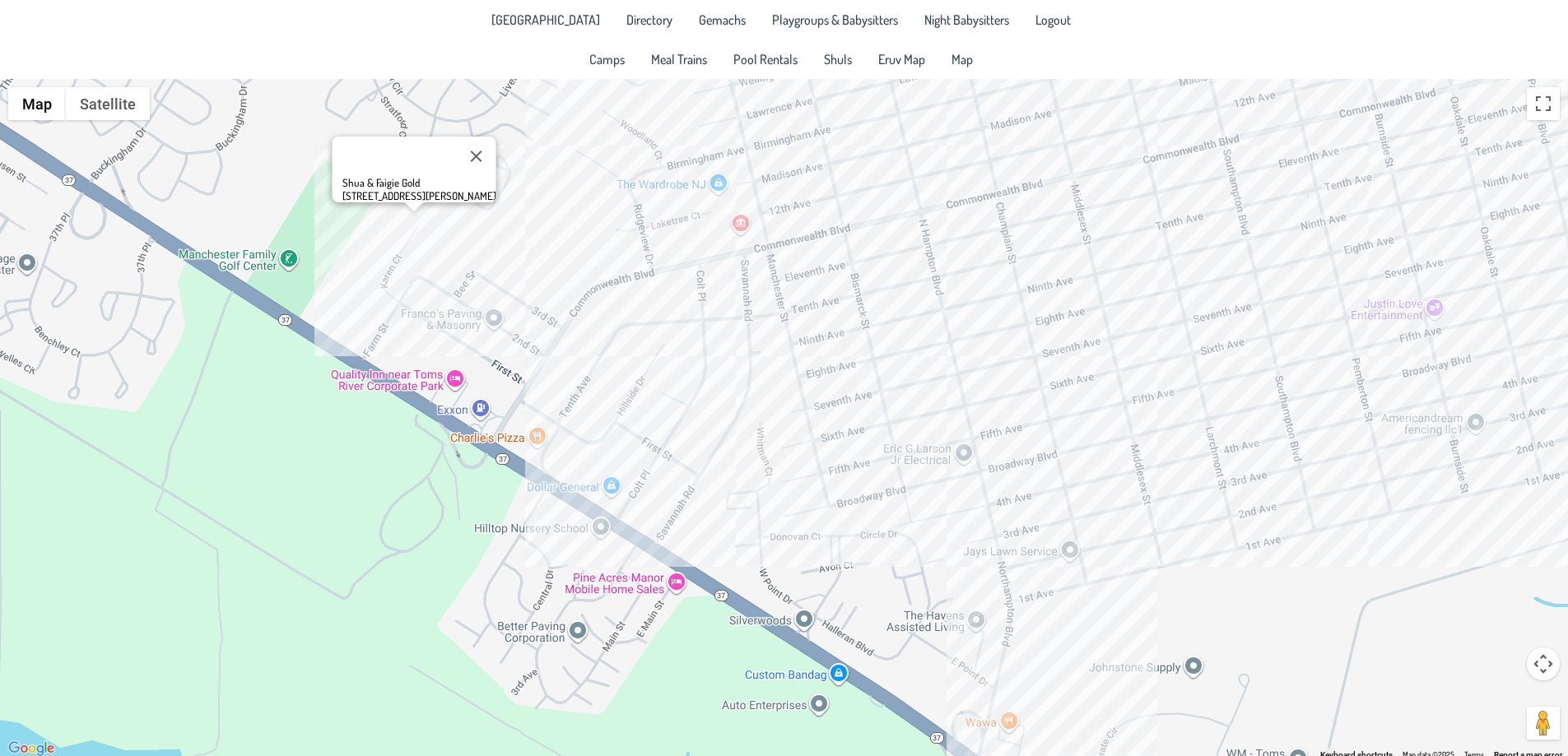
drag, startPoint x: 1223, startPoint y: 589, endPoint x: 707, endPoint y: 391, distance: 552.7
click at [707, 391] on div "Shua & Faigie Gold [STREET_ADDRESS][PERSON_NAME]" at bounding box center [784, 419] width 1568 height 681
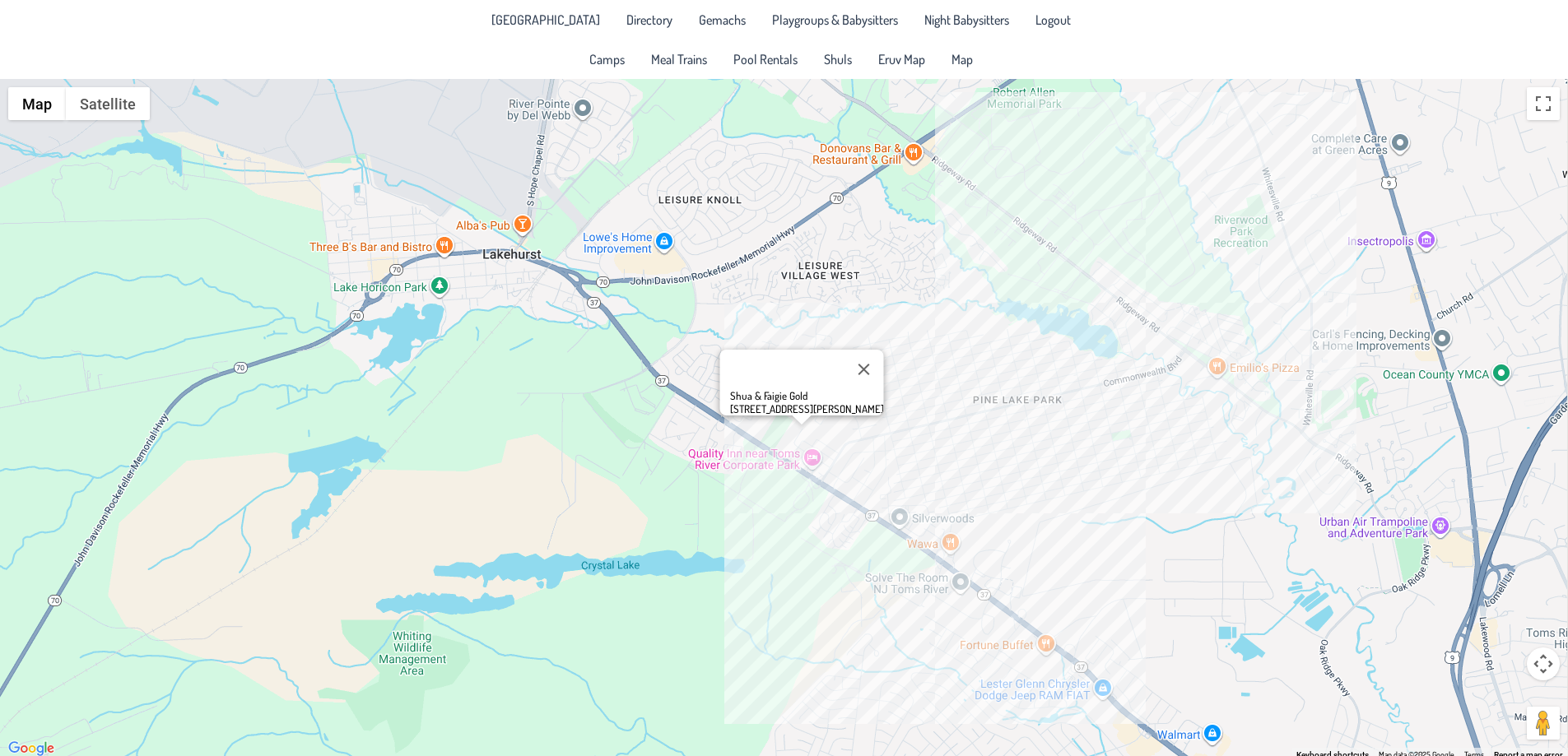
drag, startPoint x: 1080, startPoint y: 394, endPoint x: 998, endPoint y: 467, distance: 109.8
click at [998, 467] on div "Shua & Faigie Gold [STREET_ADDRESS][PERSON_NAME]" at bounding box center [784, 419] width 1568 height 681
click at [877, 354] on button "Close" at bounding box center [863, 369] width 40 height 40
click at [904, 52] on span "Eruv Map" at bounding box center [901, 59] width 47 height 14
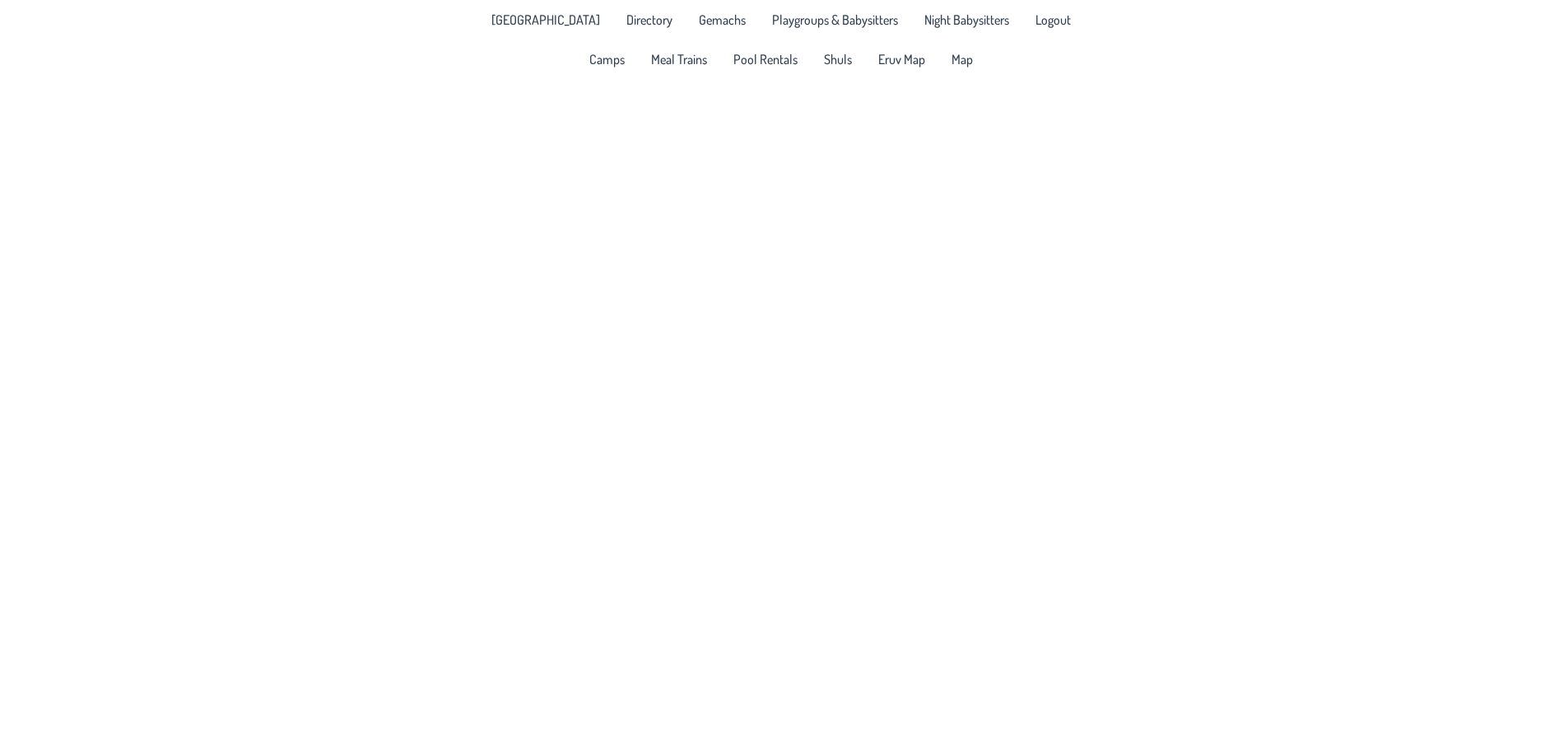
drag, startPoint x: 959, startPoint y: 422, endPoint x: 929, endPoint y: 338, distance: 89.2
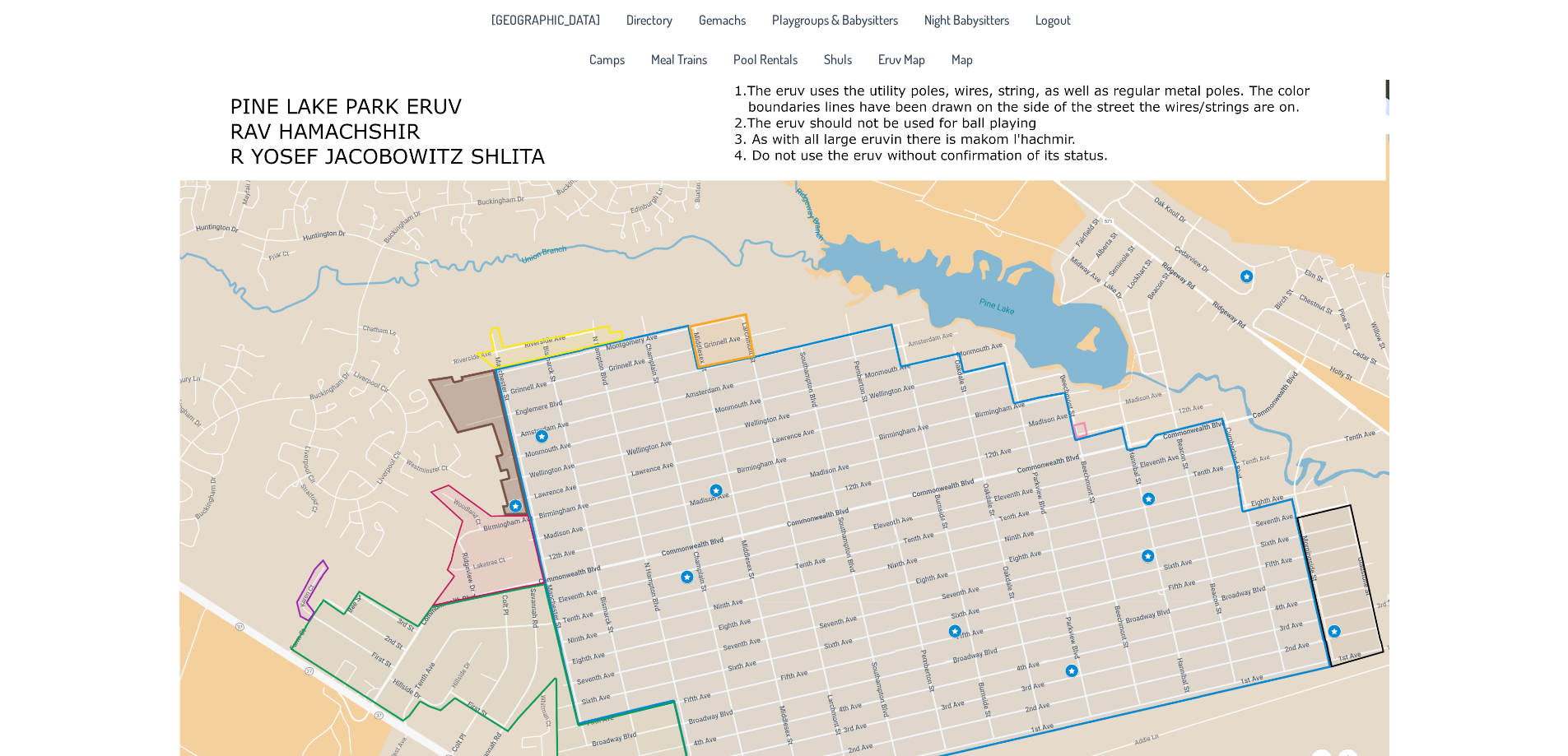
click at [929, 338] on div at bounding box center [784, 456] width 1568 height 756
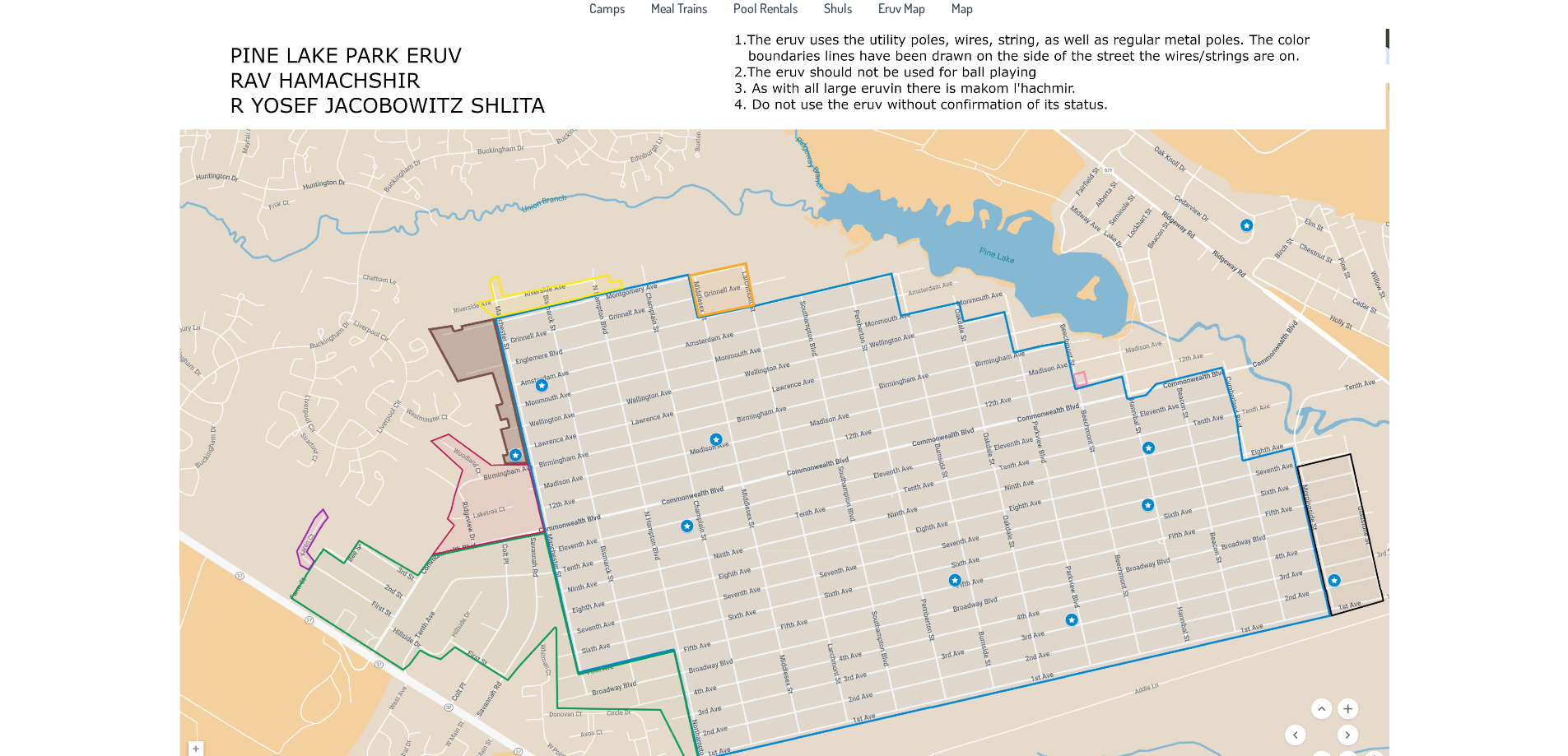
scroll to position [79, 0]
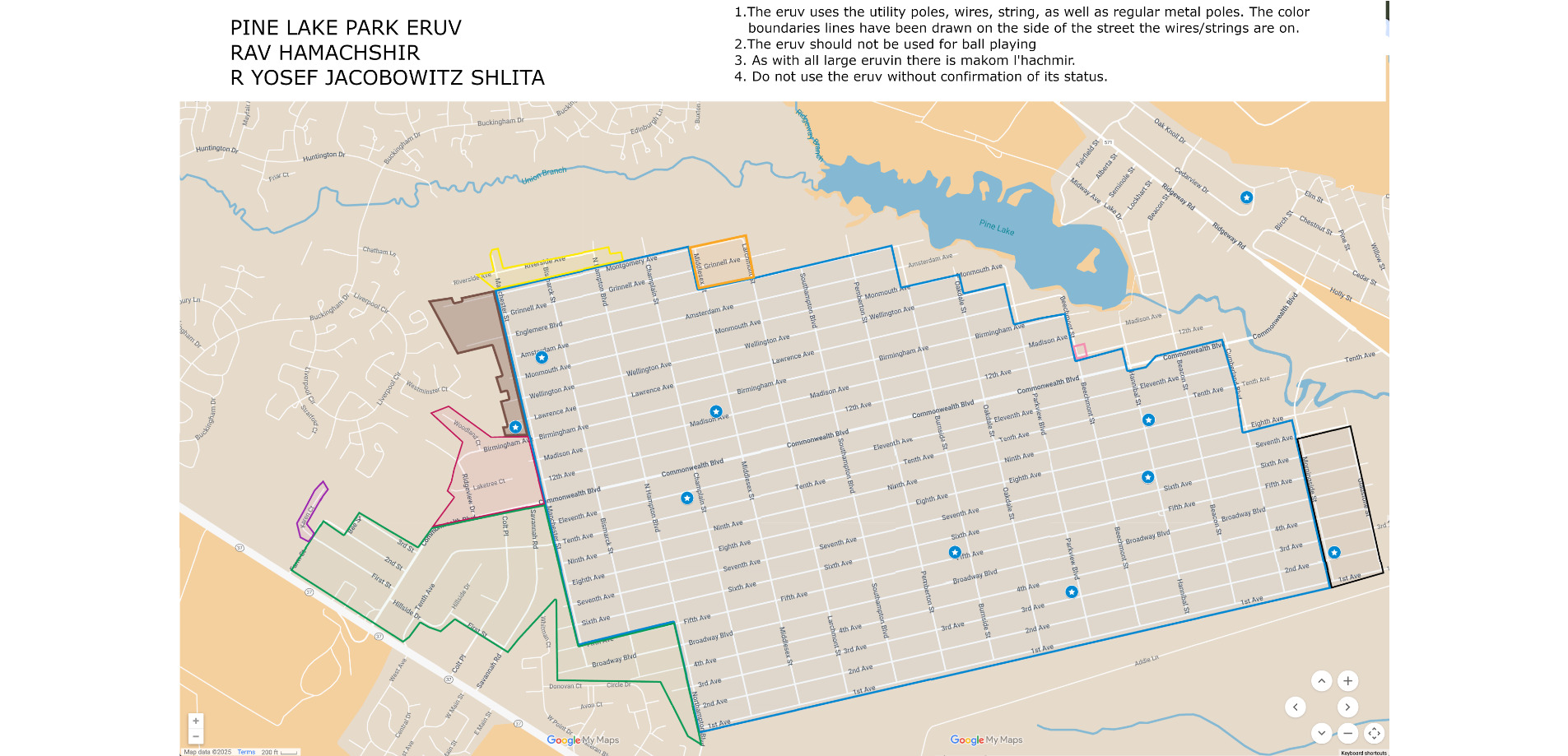
drag, startPoint x: 954, startPoint y: 506, endPoint x: 791, endPoint y: 353, distance: 223.6
click at [770, 359] on div at bounding box center [784, 378] width 1568 height 756
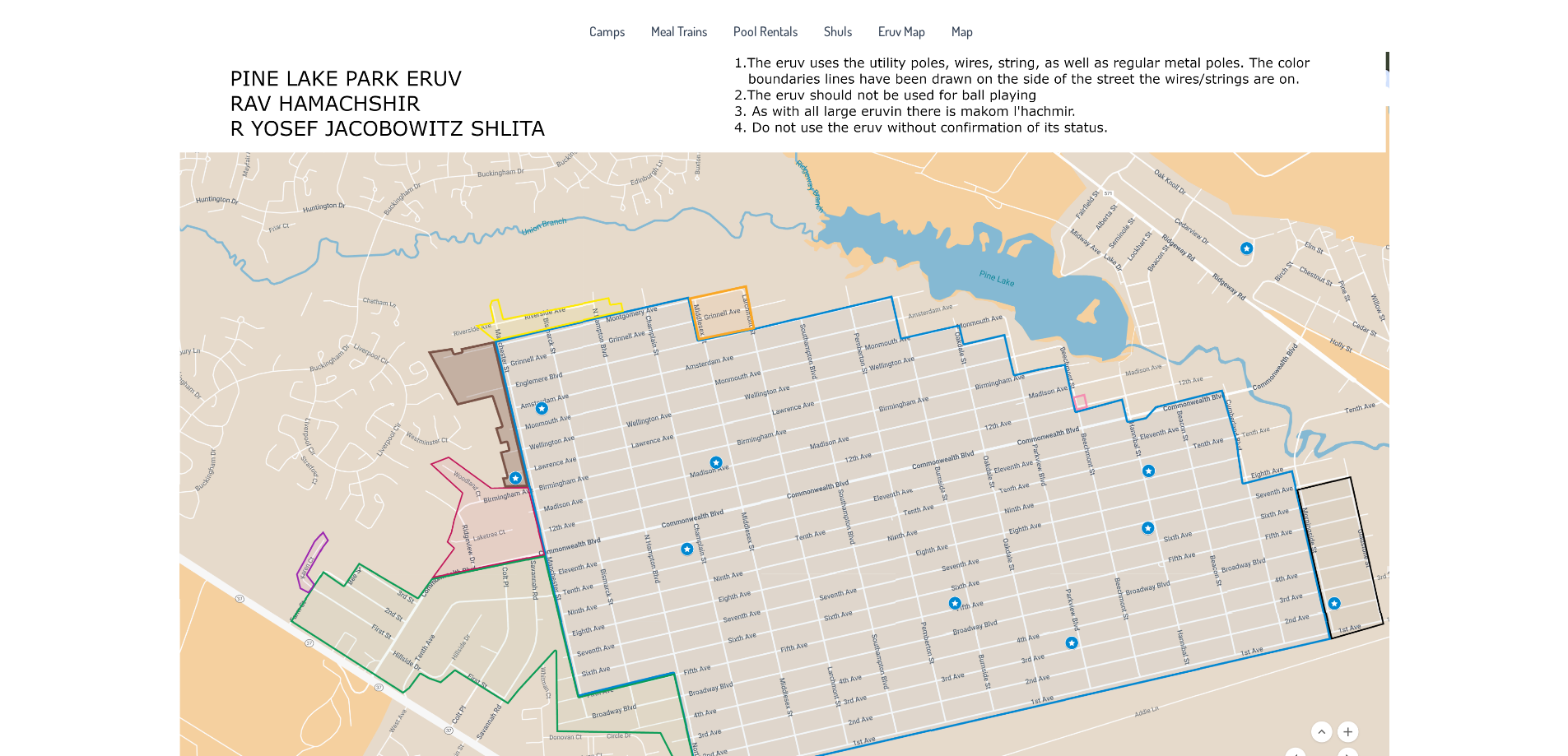
scroll to position [0, 0]
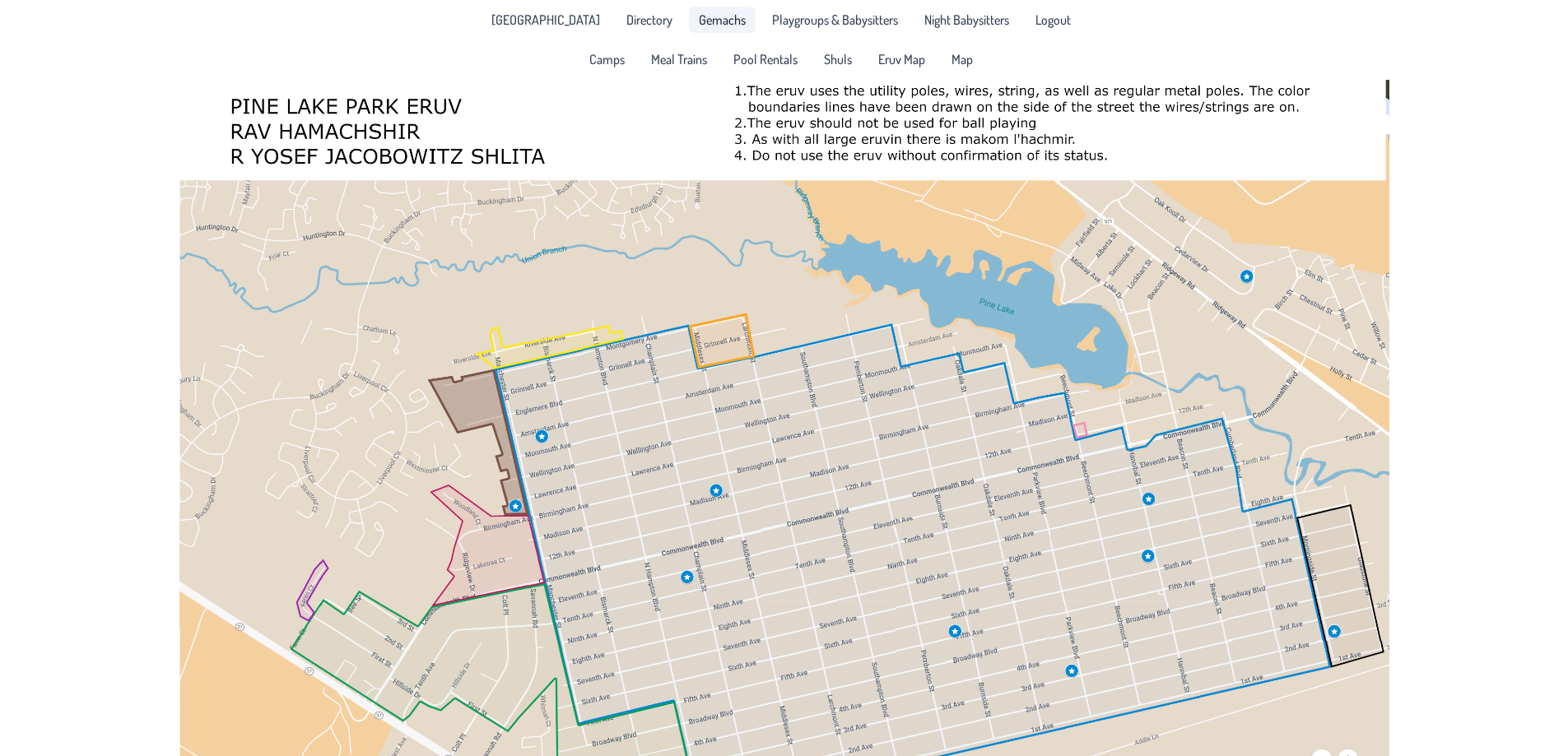
click at [702, 23] on span "Gemachs" at bounding box center [723, 20] width 47 height 14
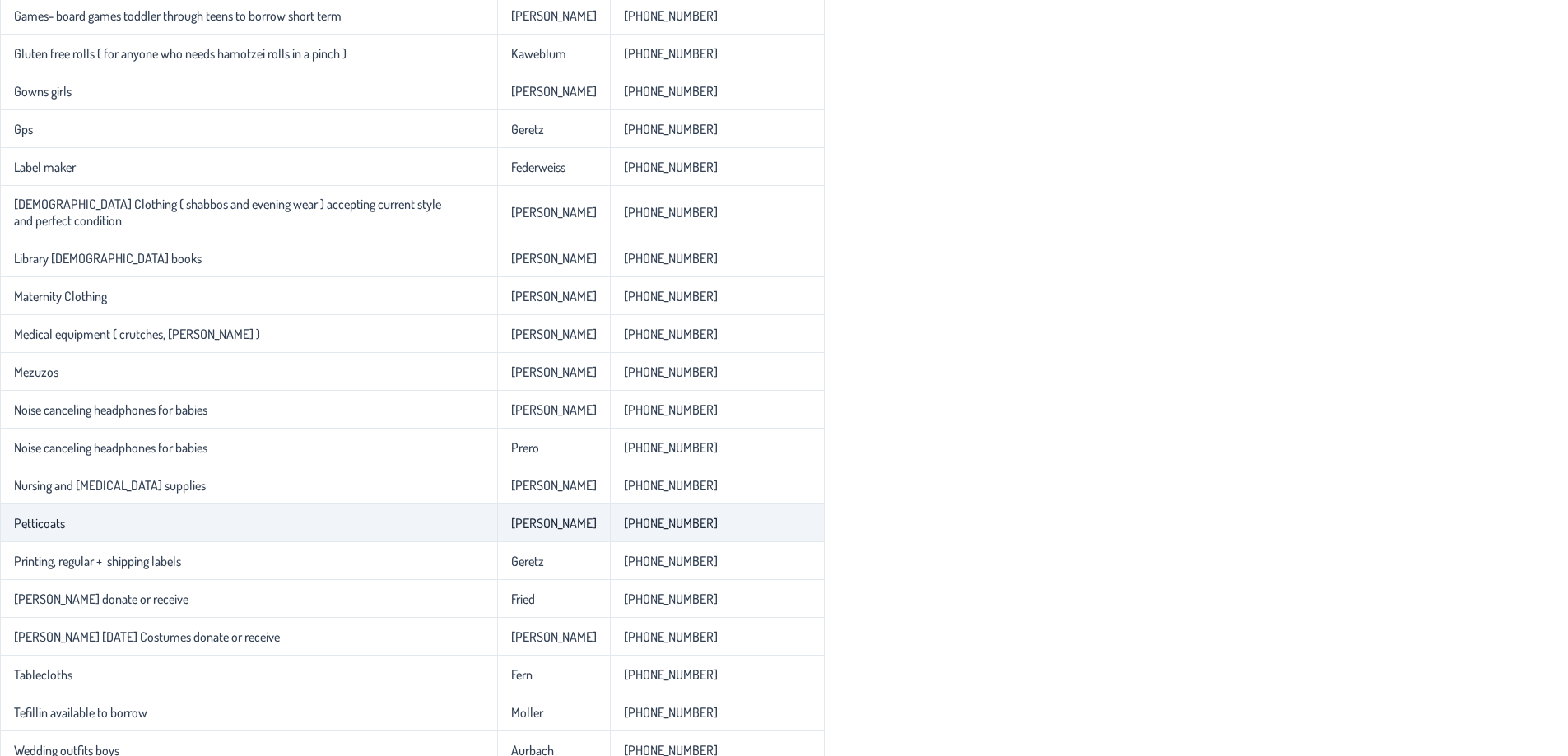
scroll to position [1270, 0]
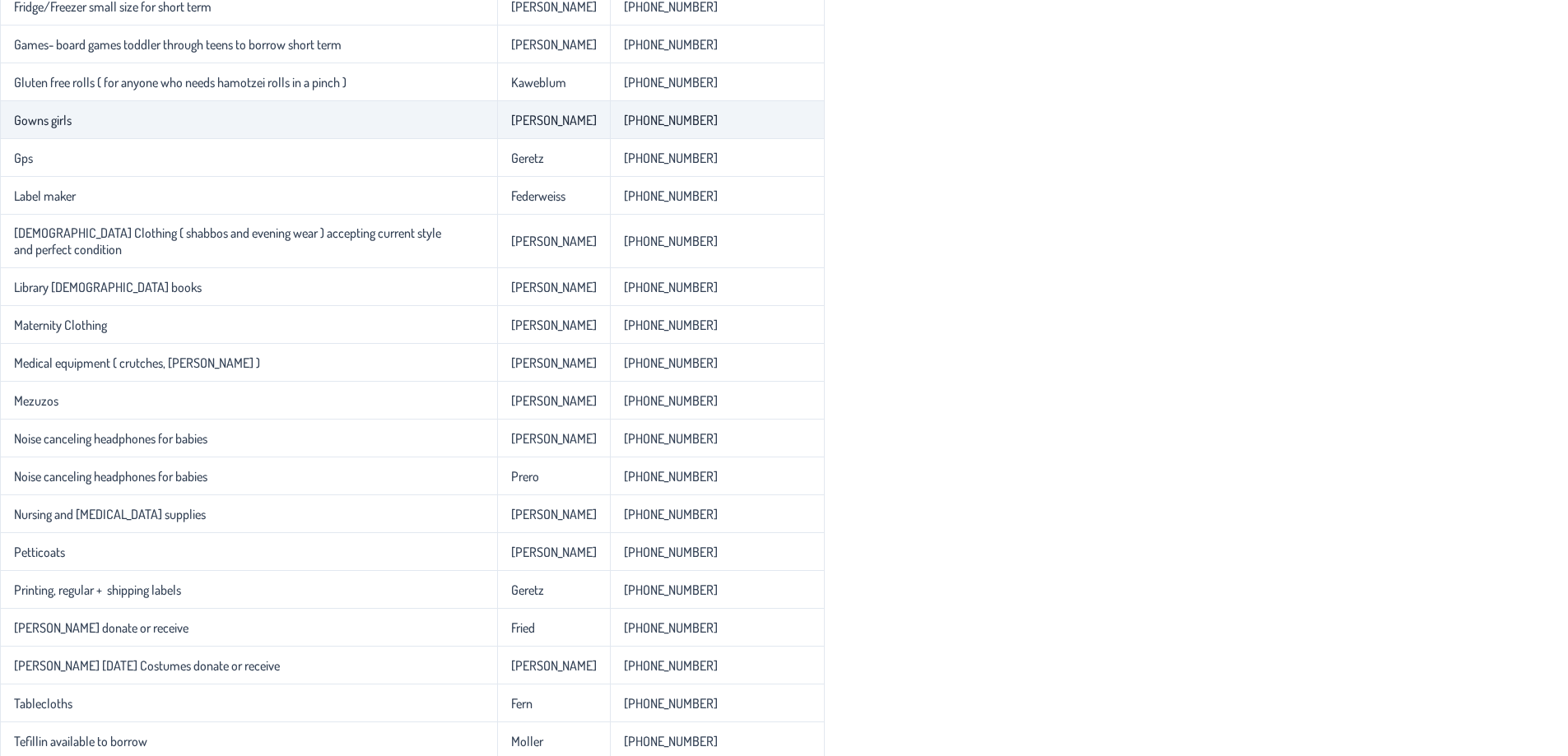
click at [128, 126] on td "Gowns girls" at bounding box center [248, 120] width 497 height 38
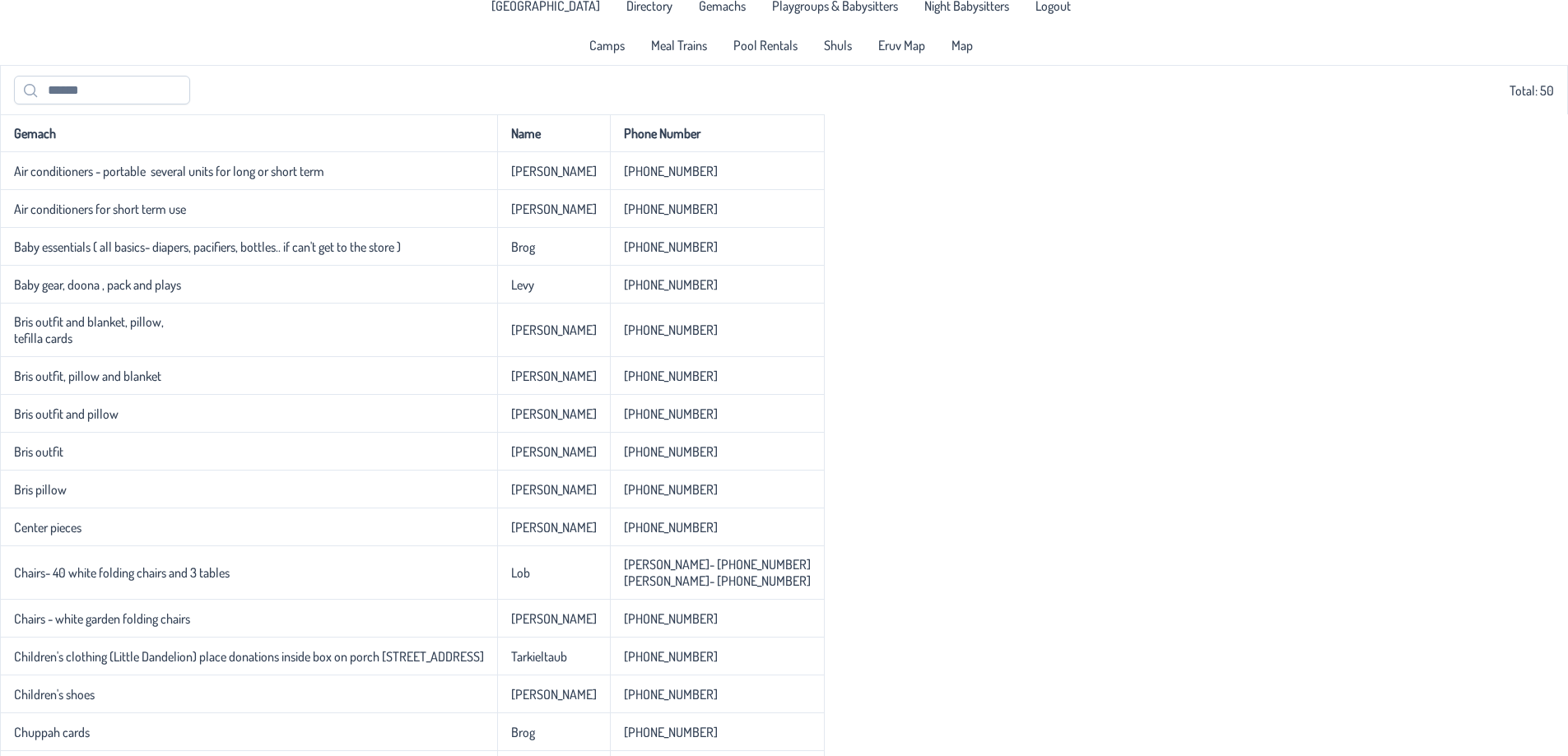
scroll to position [0, 0]
